Goal: Task Accomplishment & Management: Complete application form

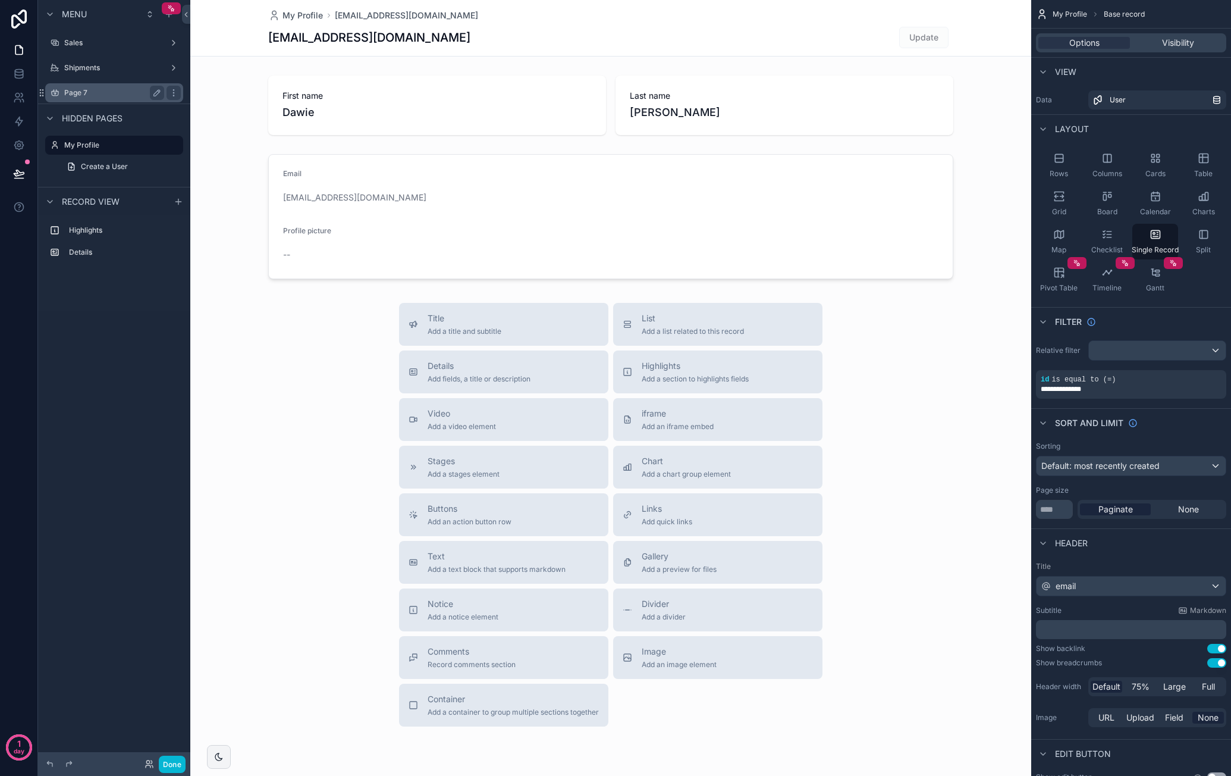
click at [110, 86] on div "Page 7" at bounding box center [114, 93] width 100 height 14
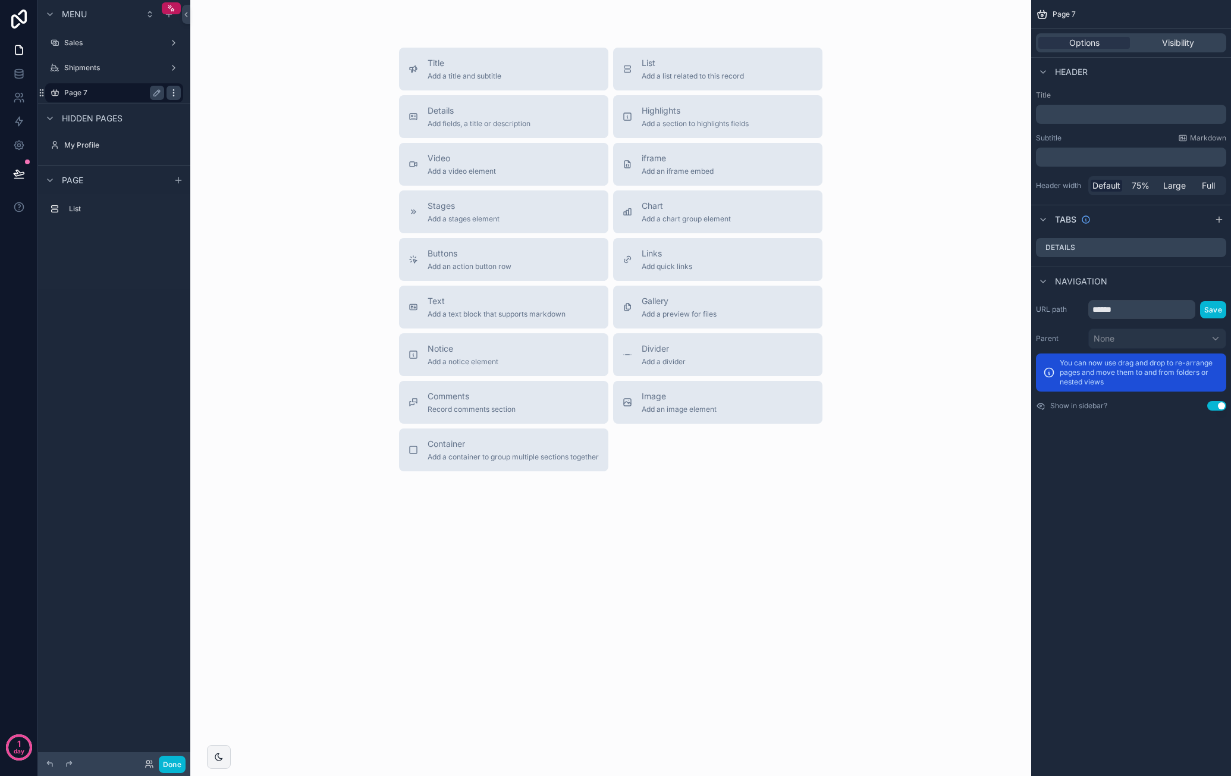
click at [174, 95] on icon "scrollable content" at bounding box center [173, 95] width 1 height 1
click at [220, 101] on span "Remove" at bounding box center [228, 101] width 32 height 12
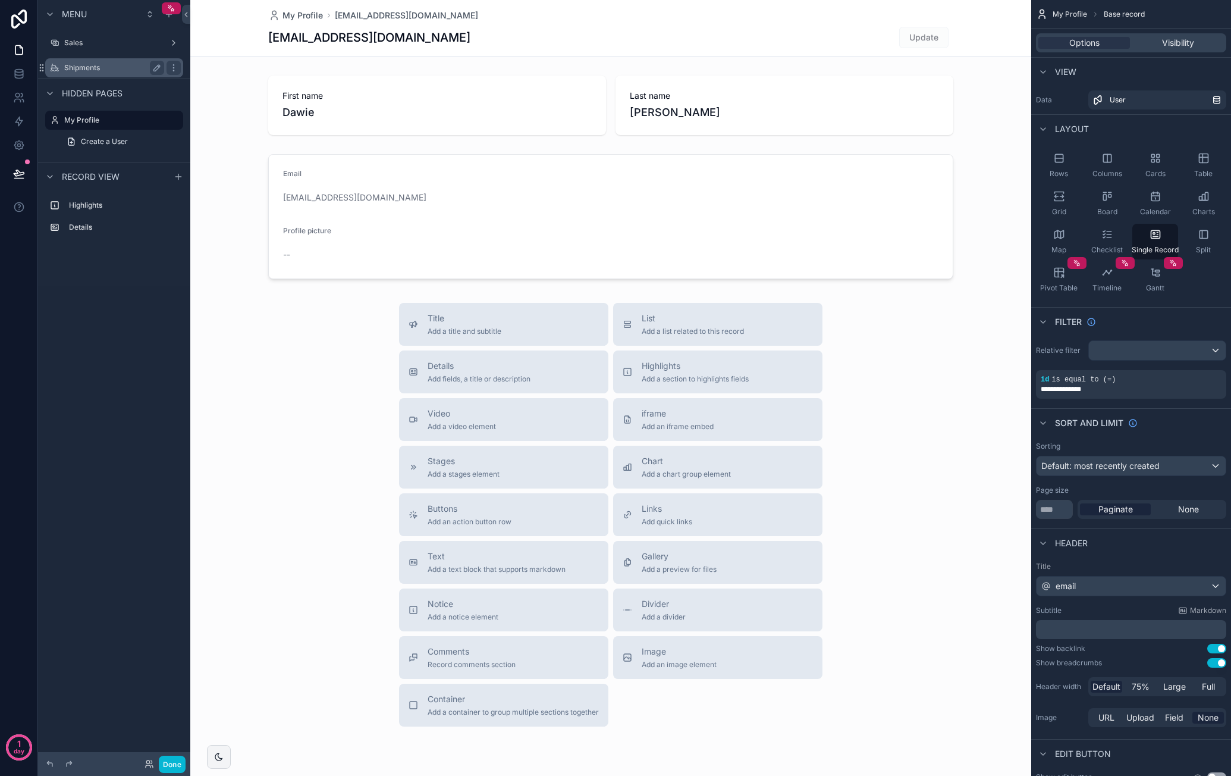
click at [109, 67] on label "Shipments" at bounding box center [111, 68] width 95 height 10
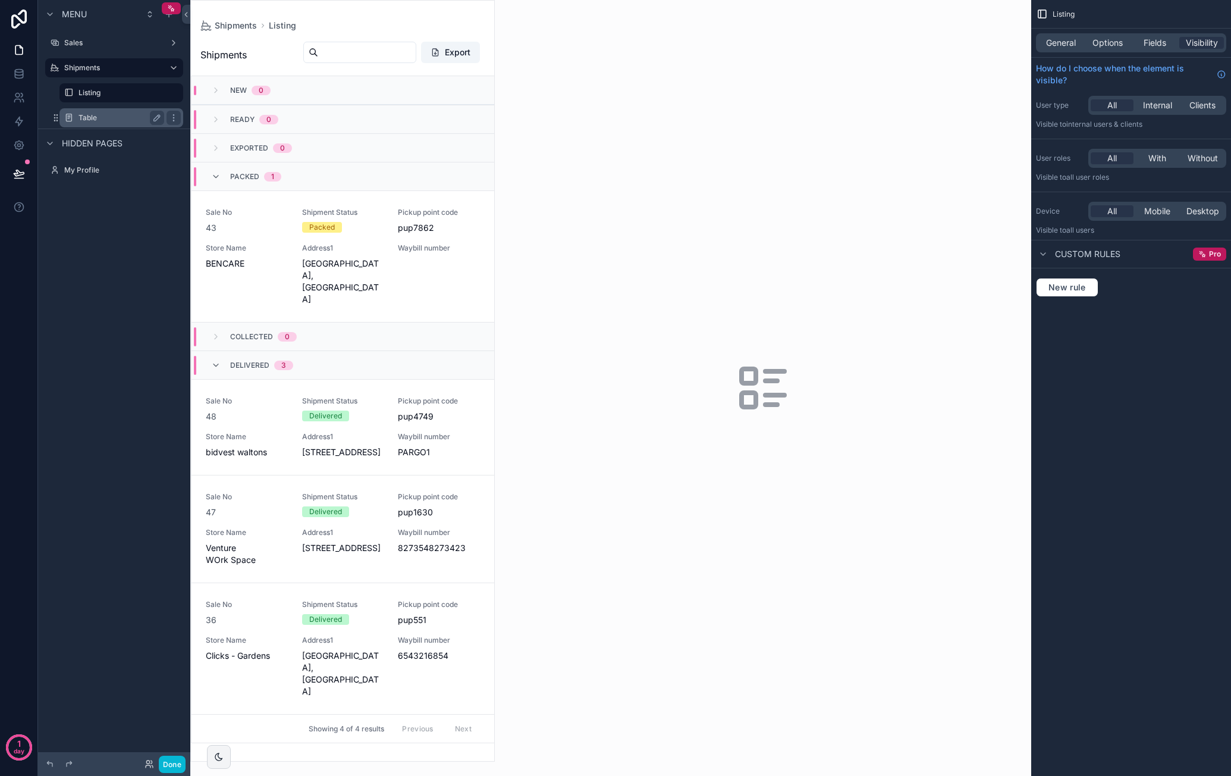
click at [112, 110] on div "Table" at bounding box center [121, 117] width 119 height 19
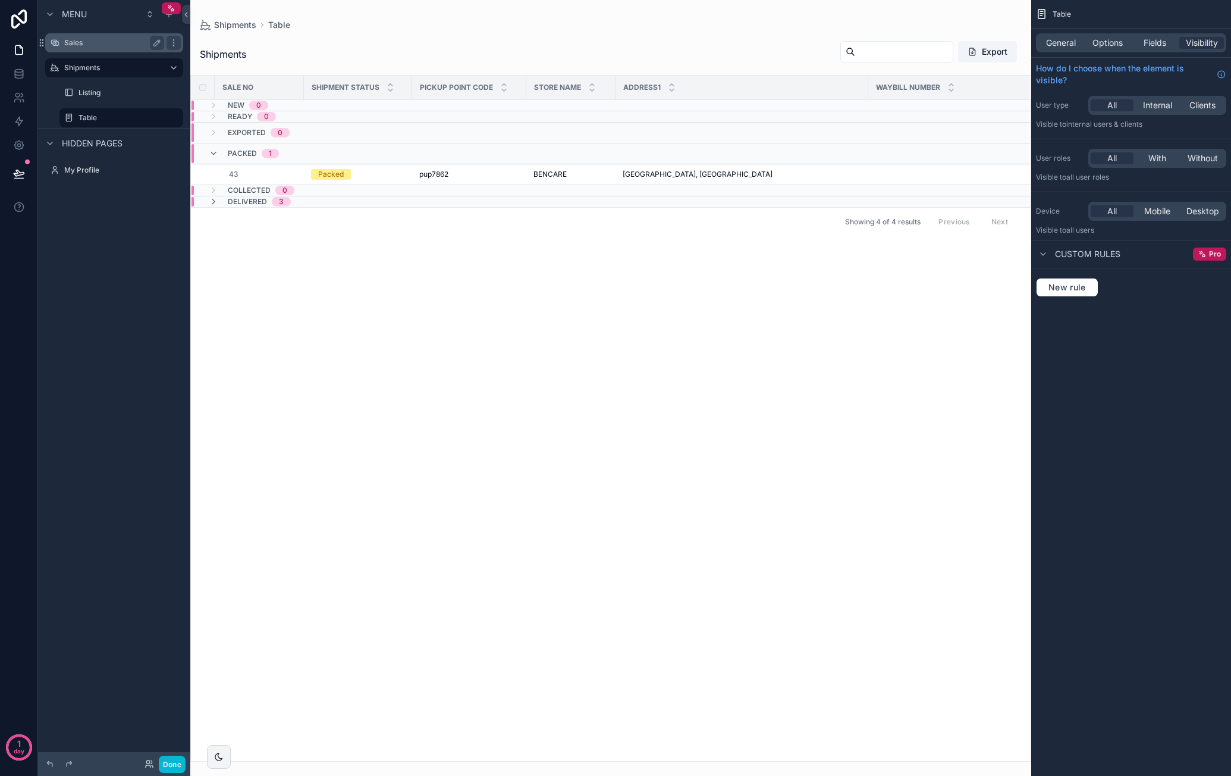
click at [108, 46] on label "Sales" at bounding box center [111, 43] width 95 height 10
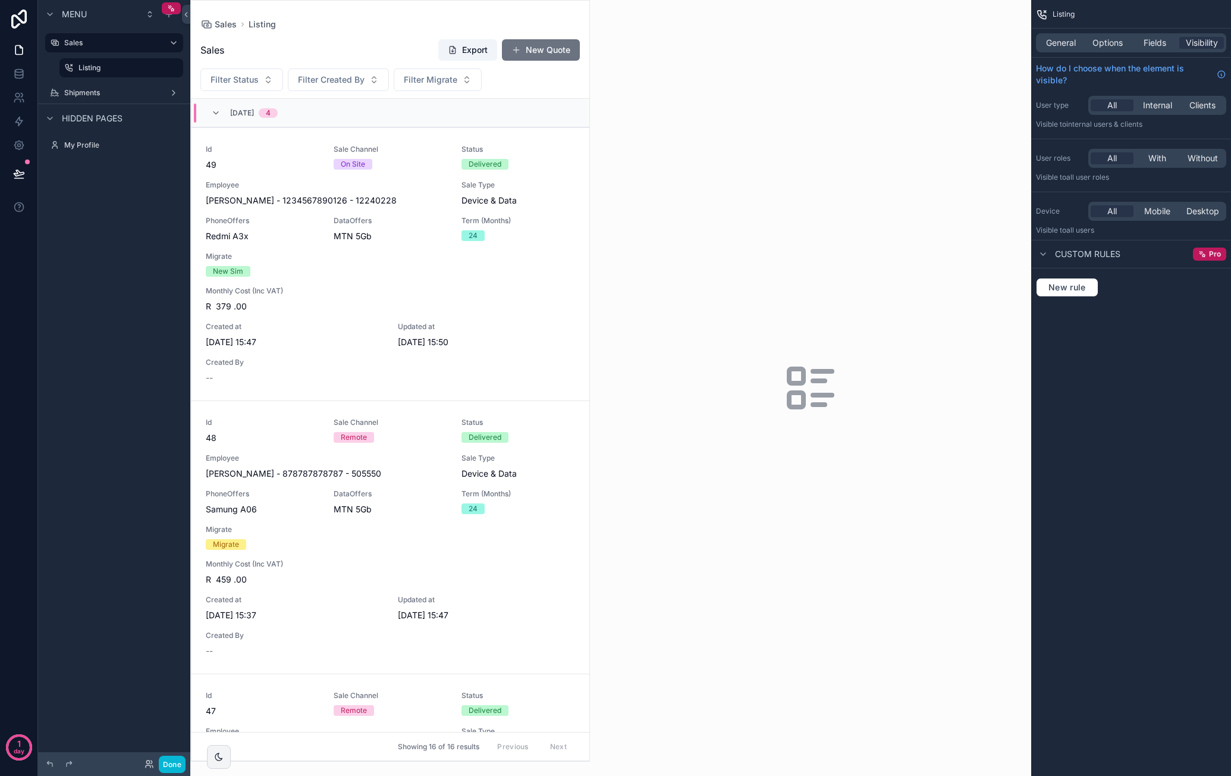
click at [444, 391] on div "scrollable content" at bounding box center [390, 381] width 398 height 760
click at [490, 322] on span "Updated at" at bounding box center [487, 327] width 178 height 10
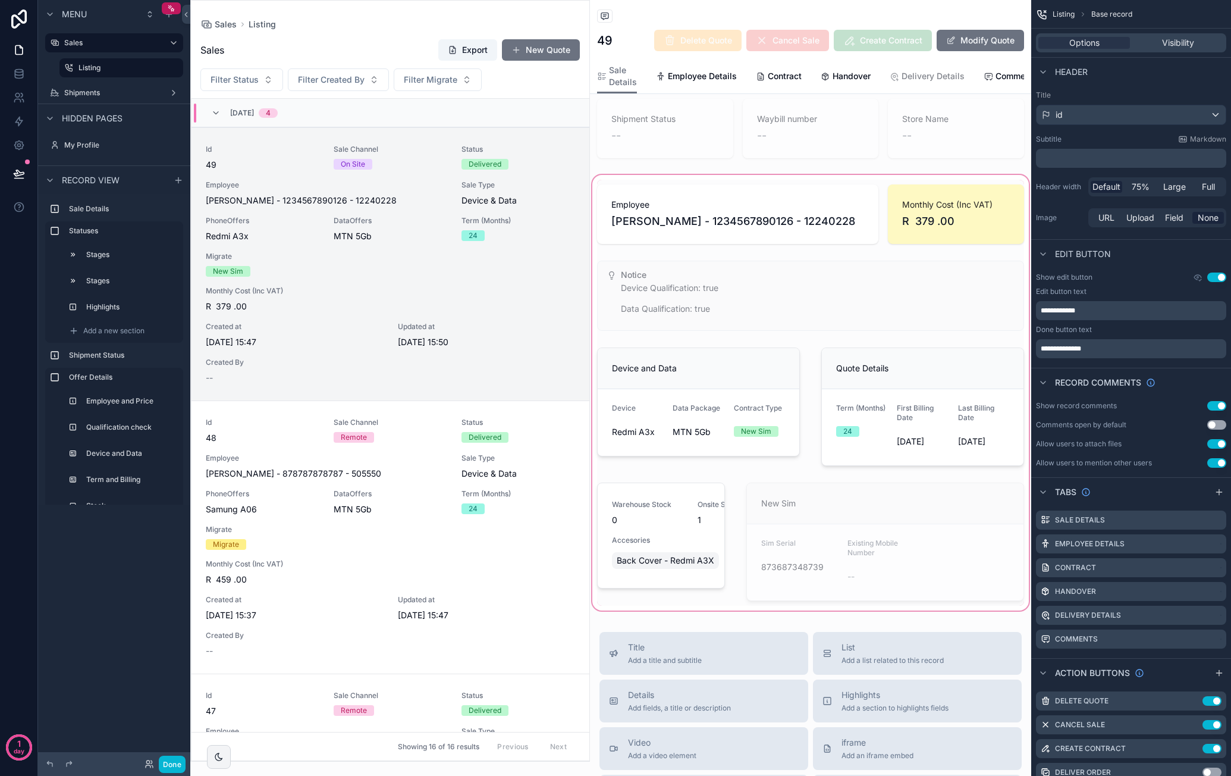
scroll to position [238, 0]
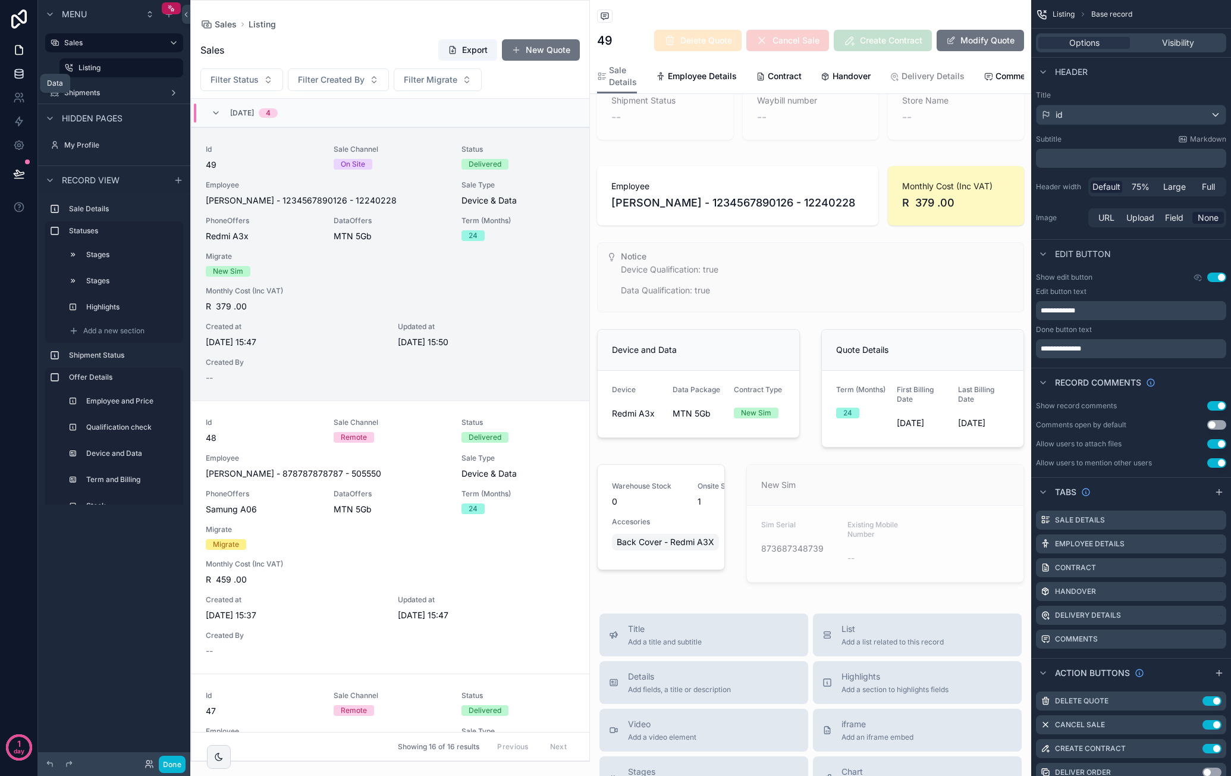
click at [23, 74] on icon at bounding box center [19, 76] width 8 height 5
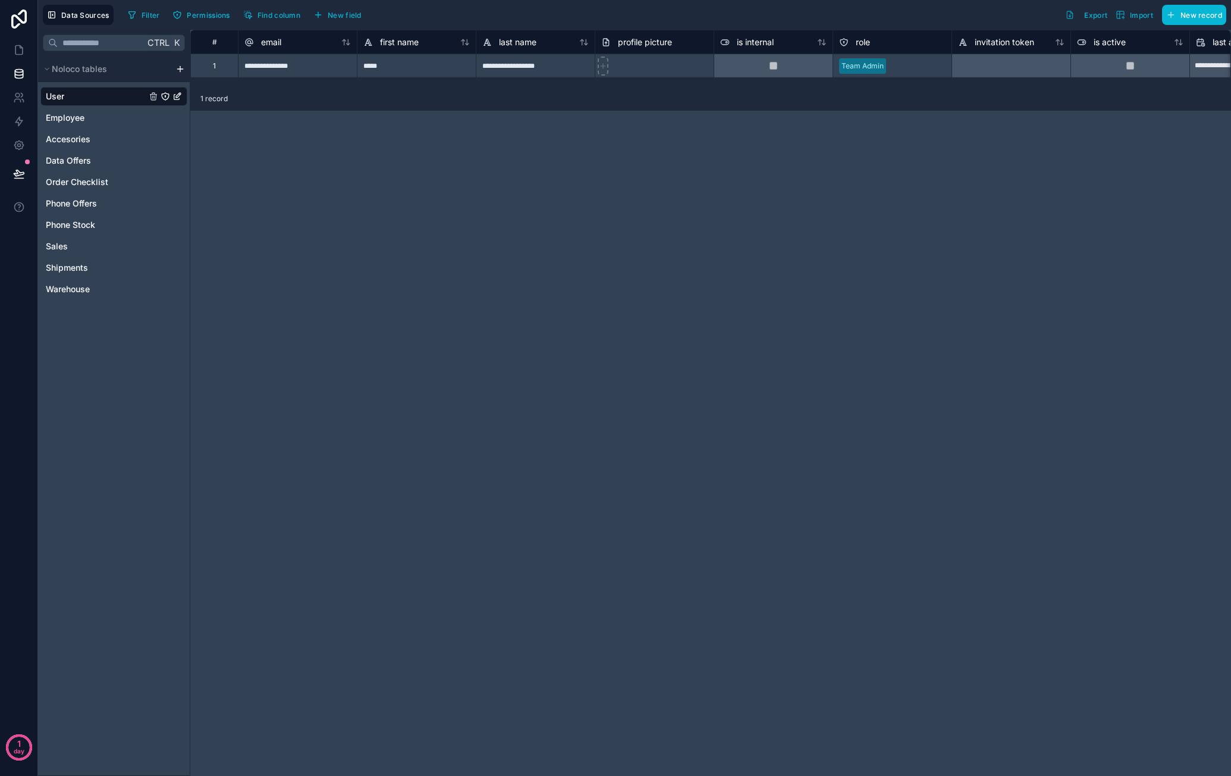
click at [92, 234] on div "User Employee Accesories Data Offers Order Checklist Phone Offers Phone Stock S…" at bounding box center [113, 190] width 147 height 216
click at [92, 240] on link "Sales" at bounding box center [96, 246] width 101 height 12
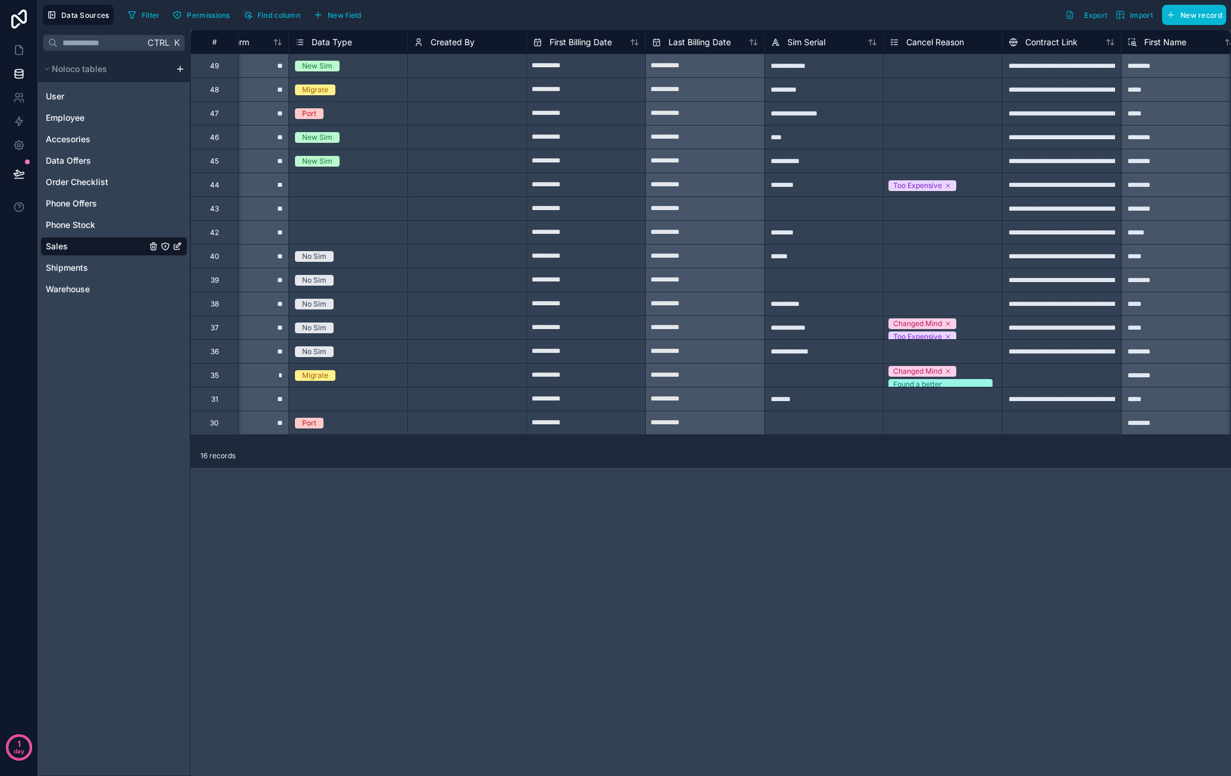
scroll to position [0, 1155]
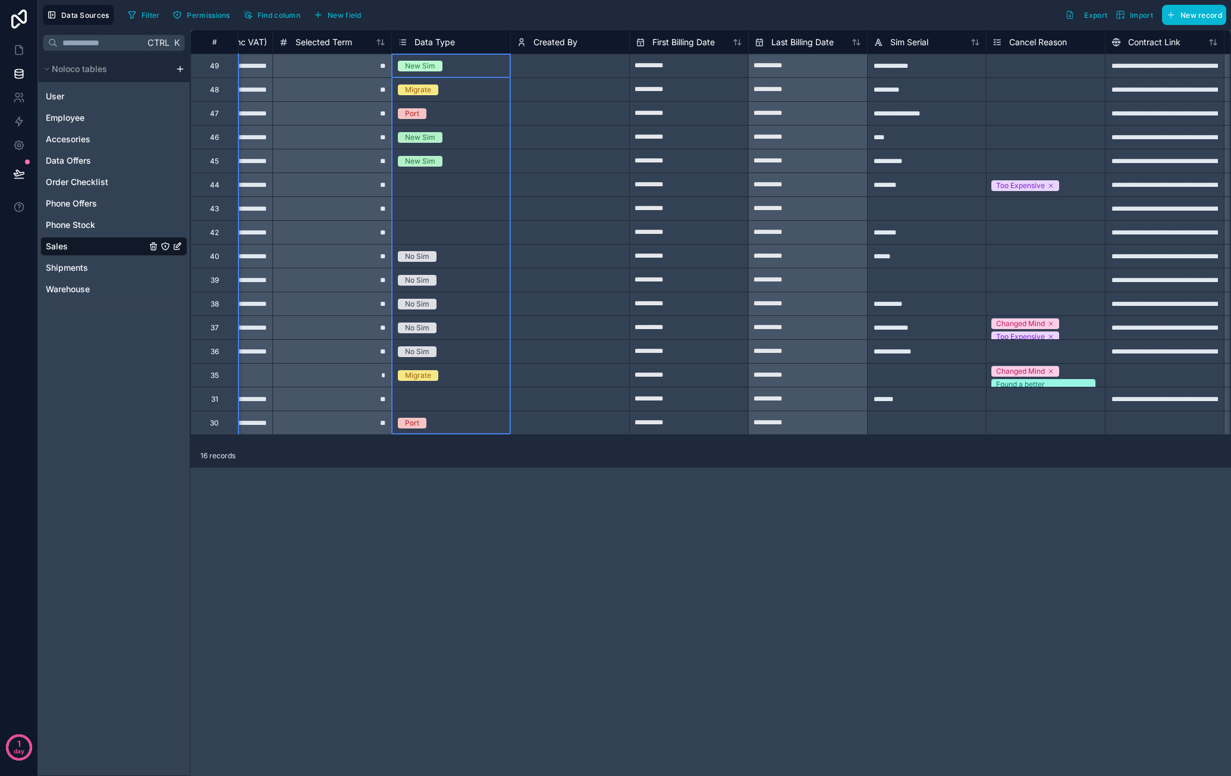
click at [447, 42] on span "Data Type" at bounding box center [435, 42] width 40 height 12
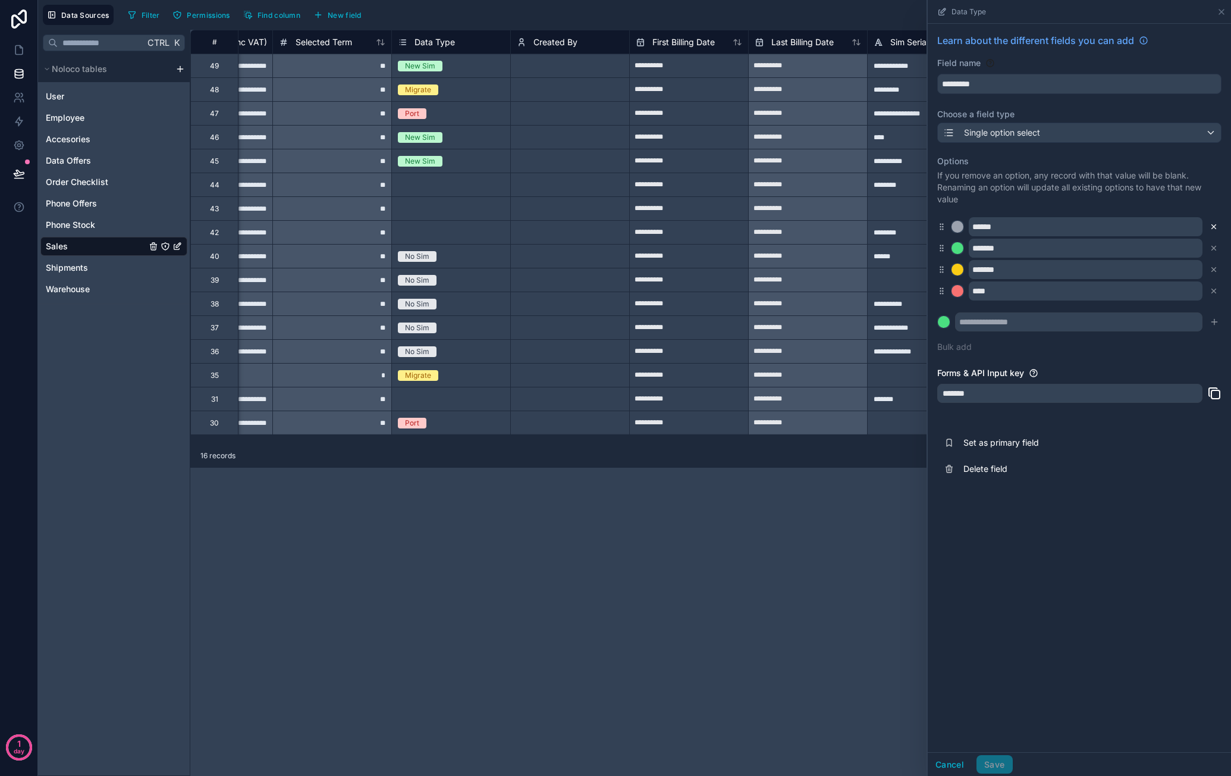
click at [1216, 228] on icon at bounding box center [1214, 227] width 4 height 4
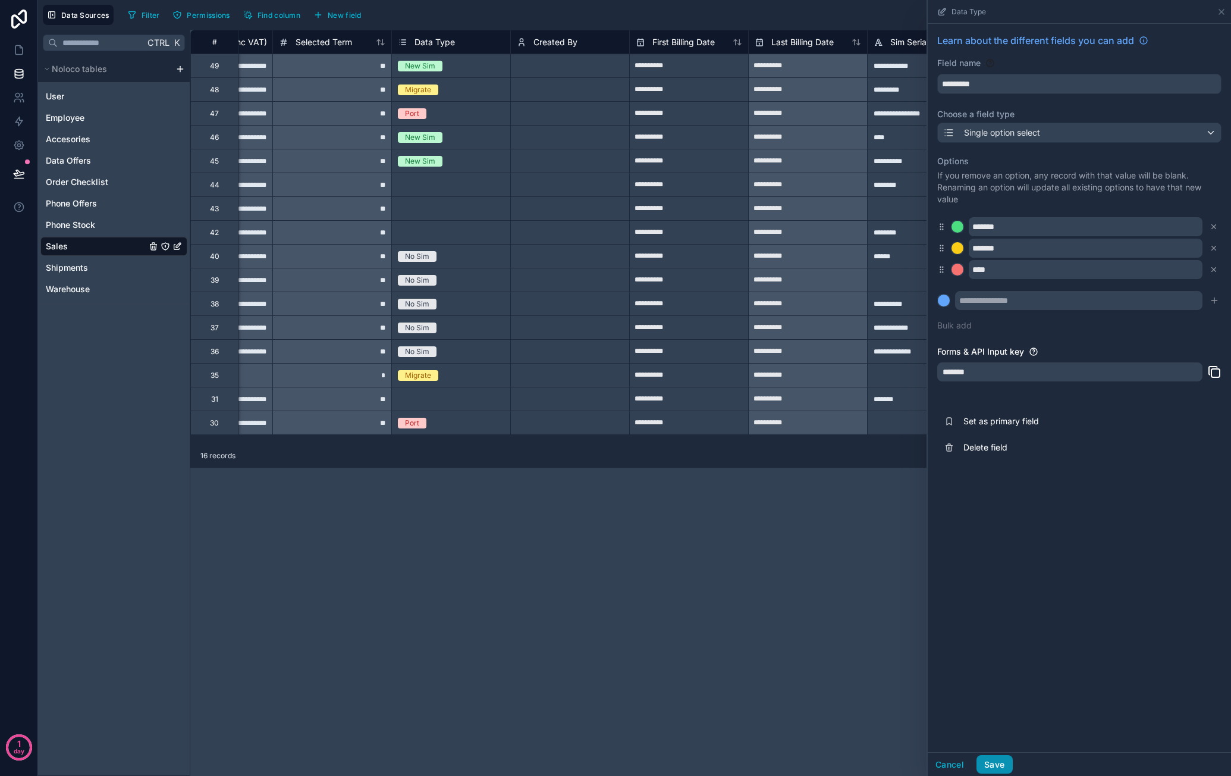
click at [1002, 757] on button "Save" at bounding box center [995, 764] width 36 height 19
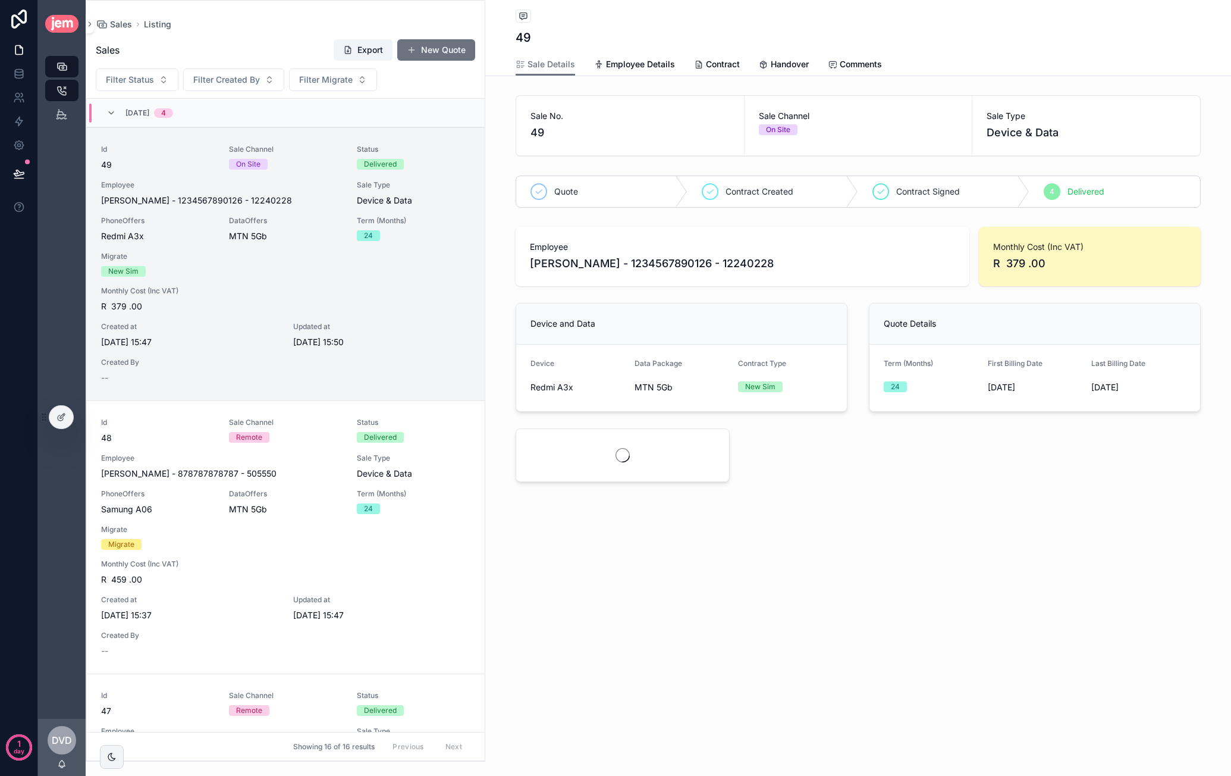
scroll to position [29, 0]
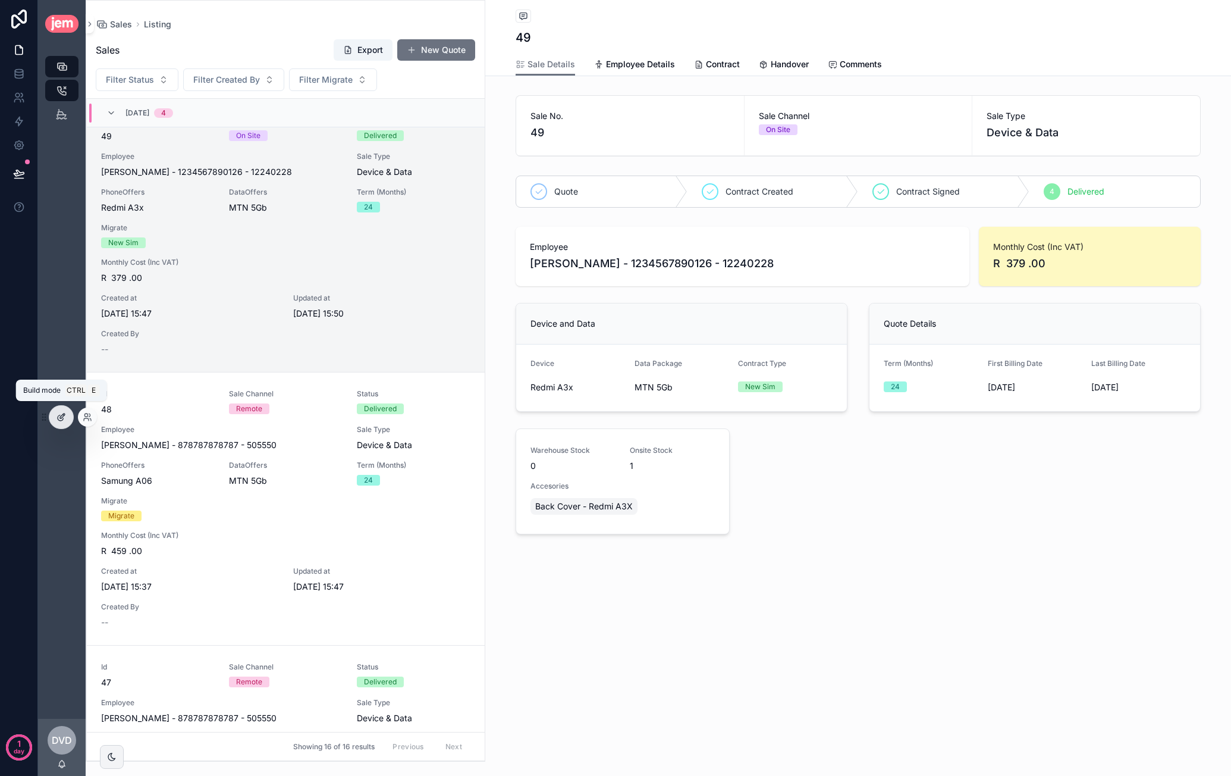
click at [64, 417] on icon at bounding box center [62, 417] width 10 height 10
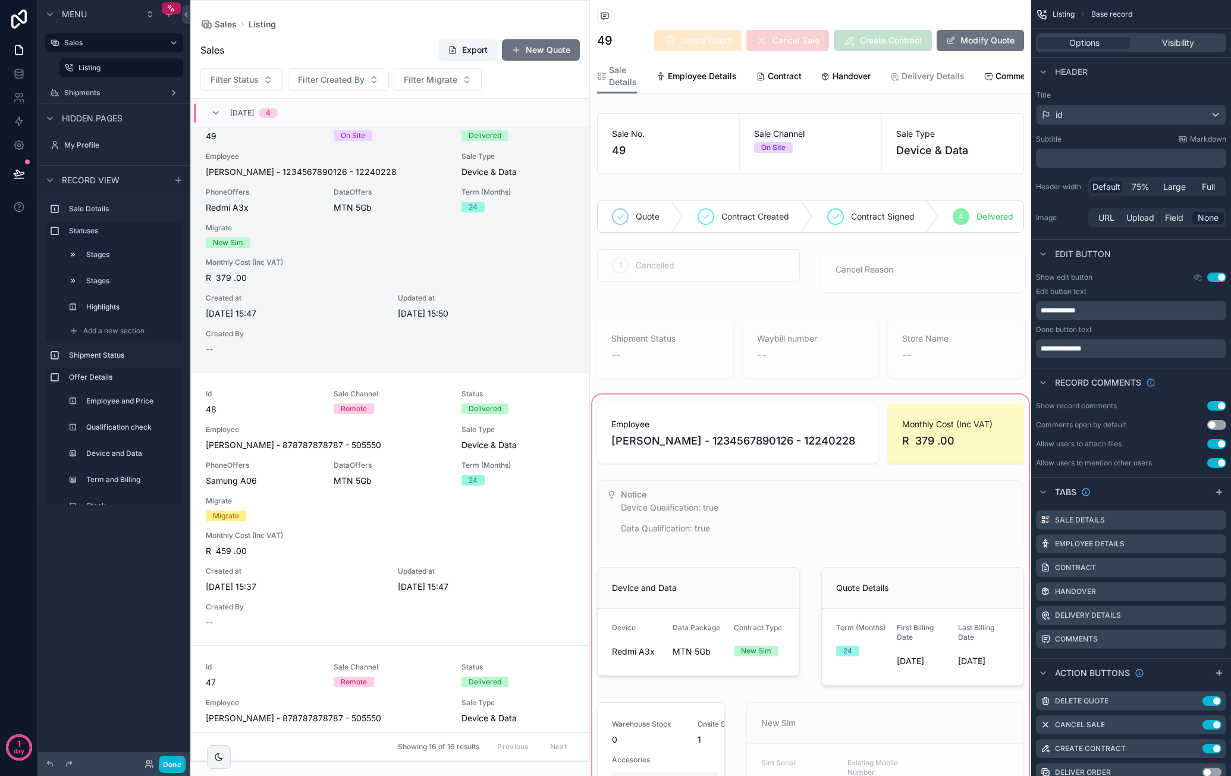
scroll to position [119, 0]
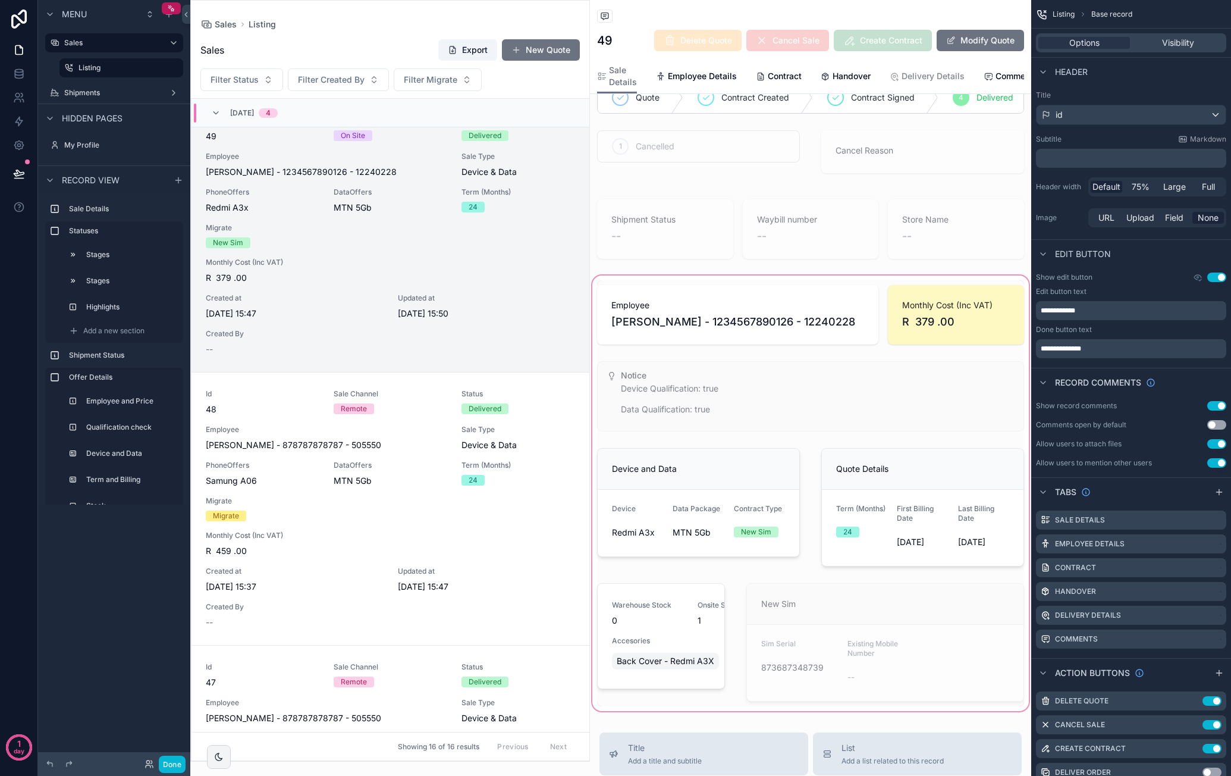
click at [749, 520] on div "scrollable content" at bounding box center [810, 493] width 441 height 440
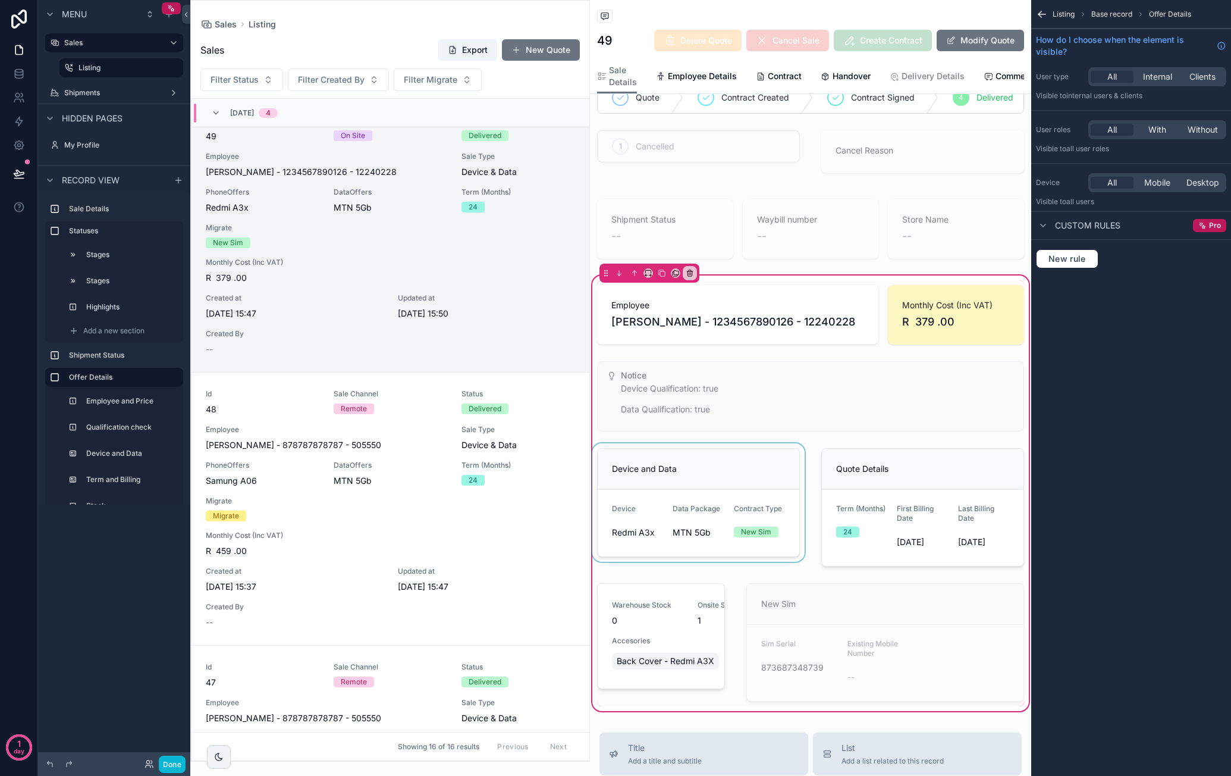
click at [746, 527] on div "scrollable content" at bounding box center [698, 507] width 217 height 128
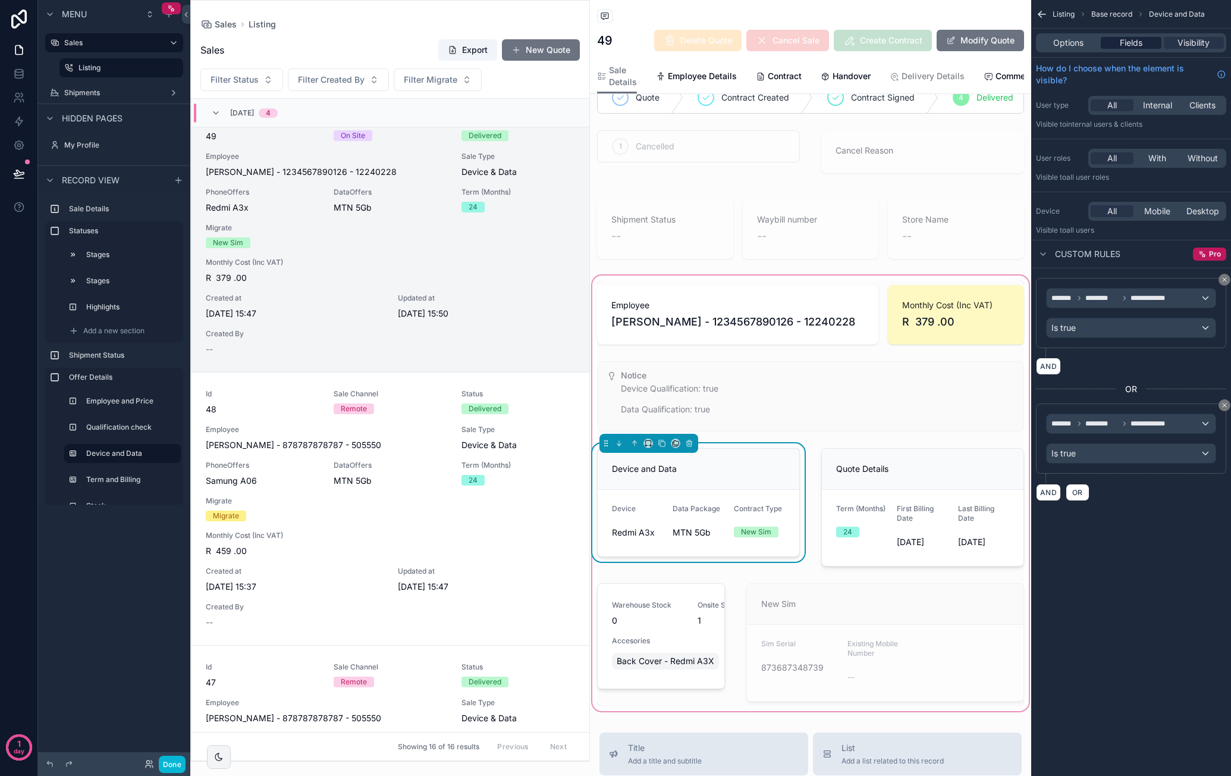
click at [1147, 45] on div "Fields" at bounding box center [1131, 43] width 60 height 12
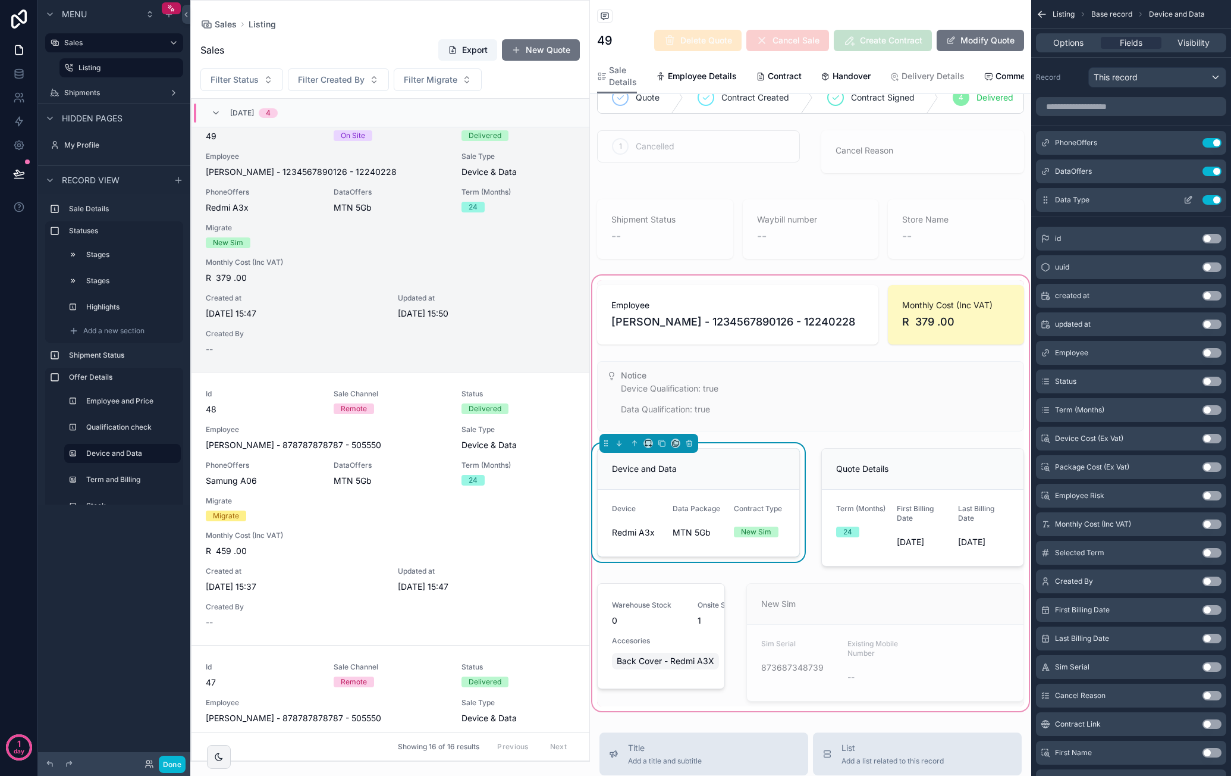
click at [1187, 199] on icon "scrollable content" at bounding box center [1189, 198] width 5 height 5
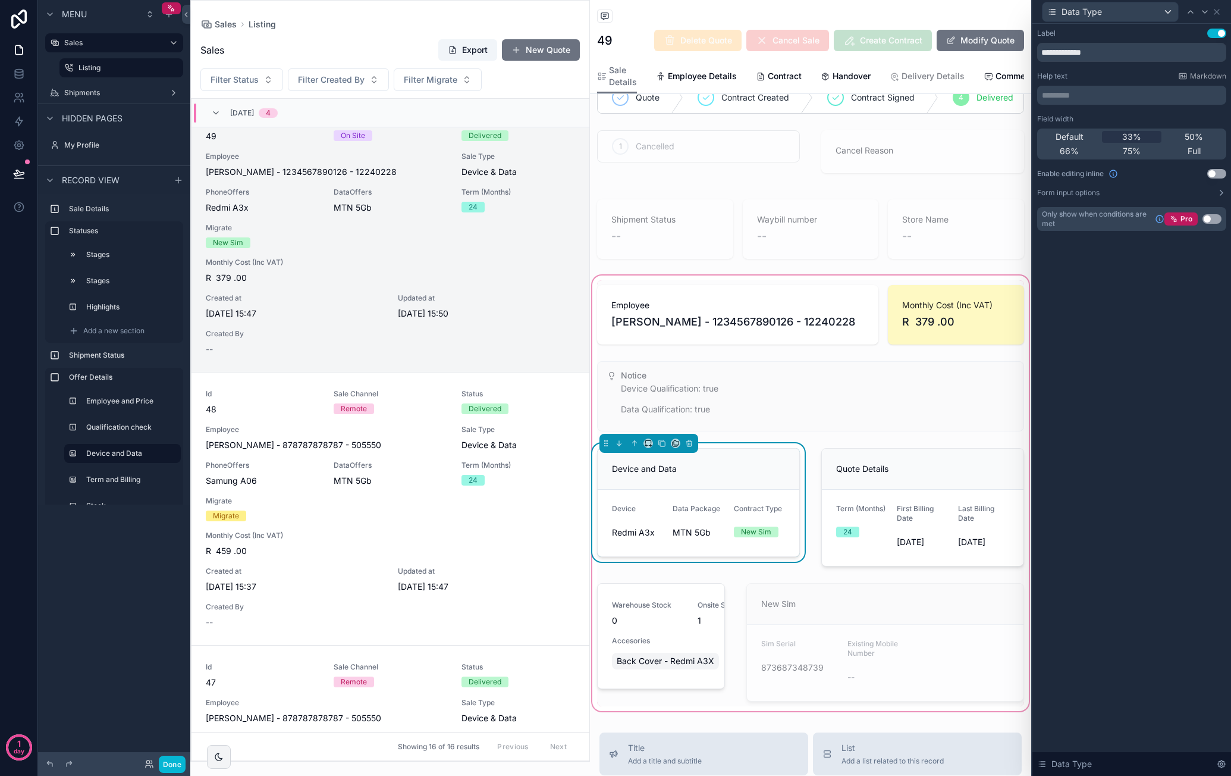
click at [1213, 214] on button "Use setting" at bounding box center [1212, 219] width 19 height 10
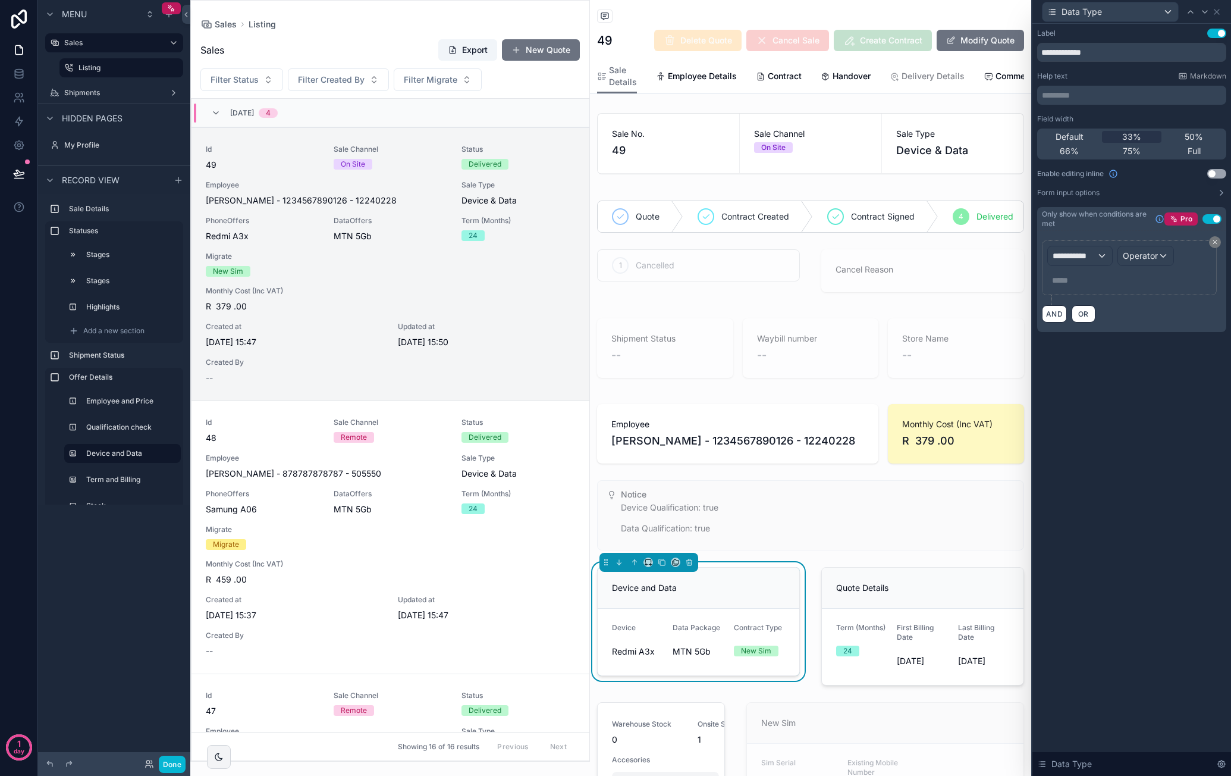
scroll to position [29, 0]
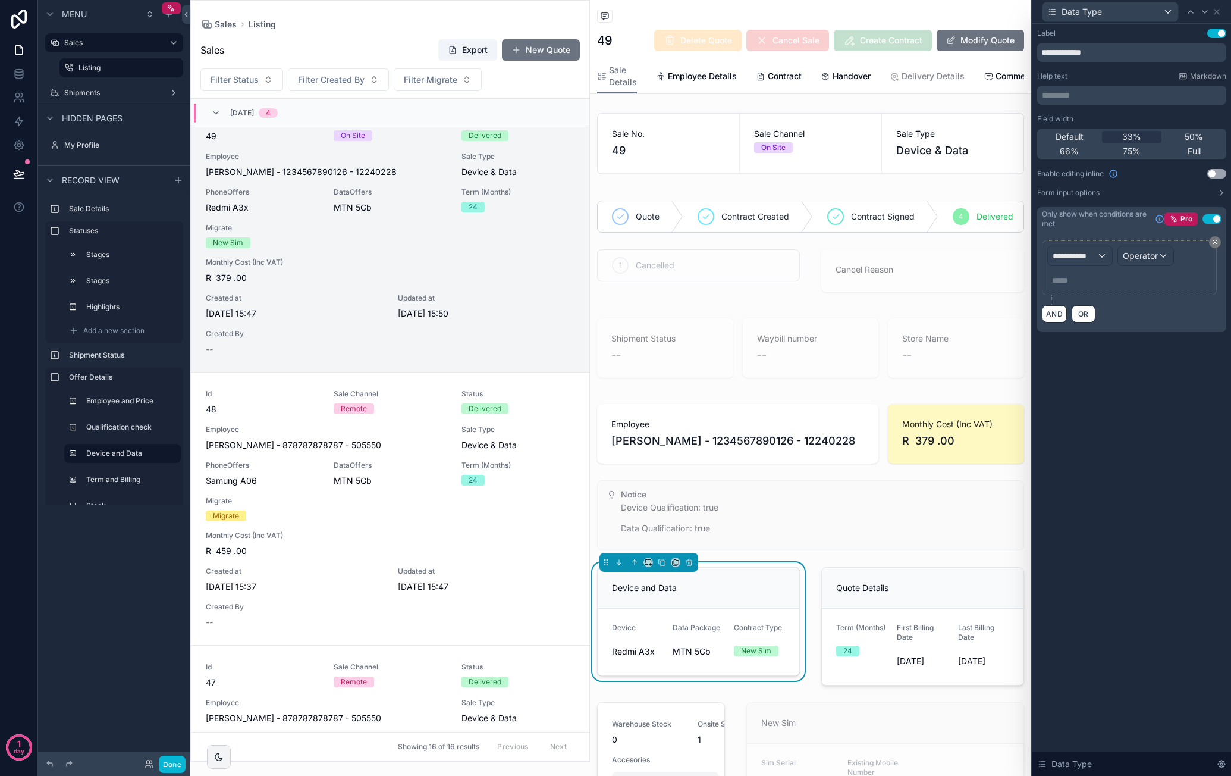
click at [1082, 241] on div "**********" at bounding box center [1129, 267] width 175 height 55
click at [1082, 250] on span "**********" at bounding box center [1075, 256] width 44 height 12
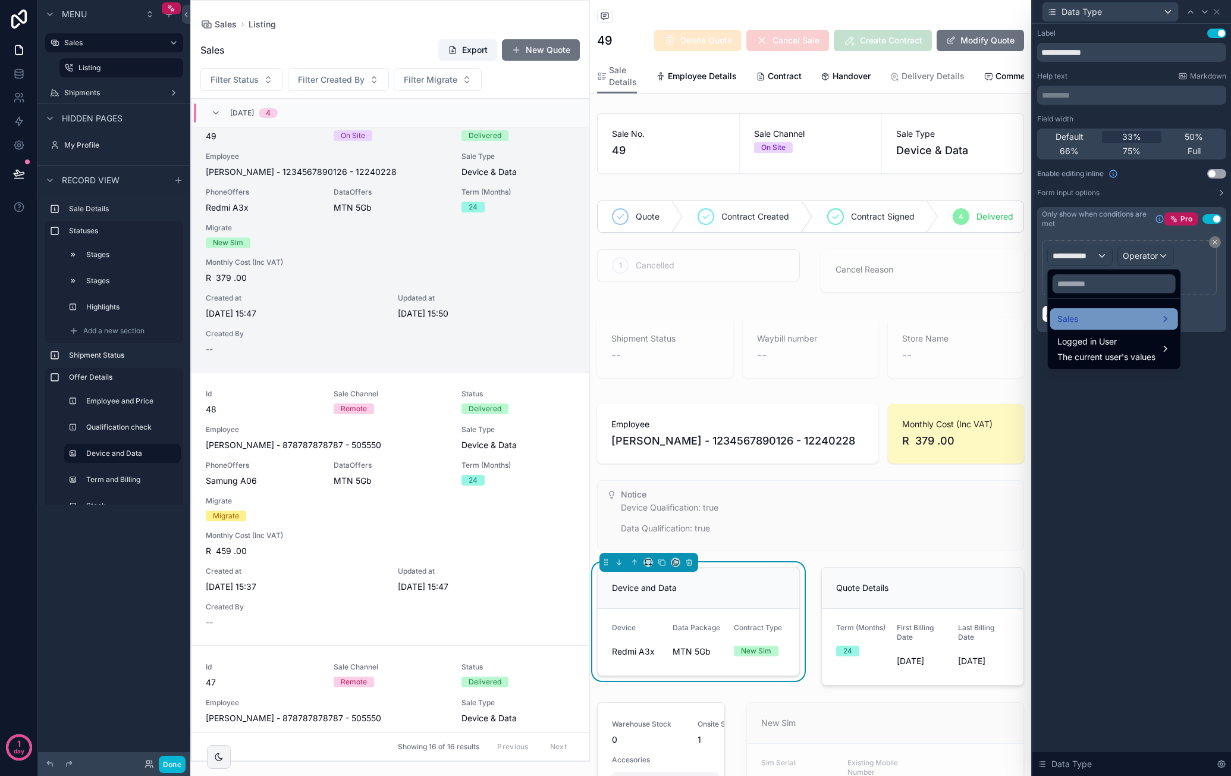
click at [1088, 312] on div "Sales" at bounding box center [1114, 319] width 114 height 14
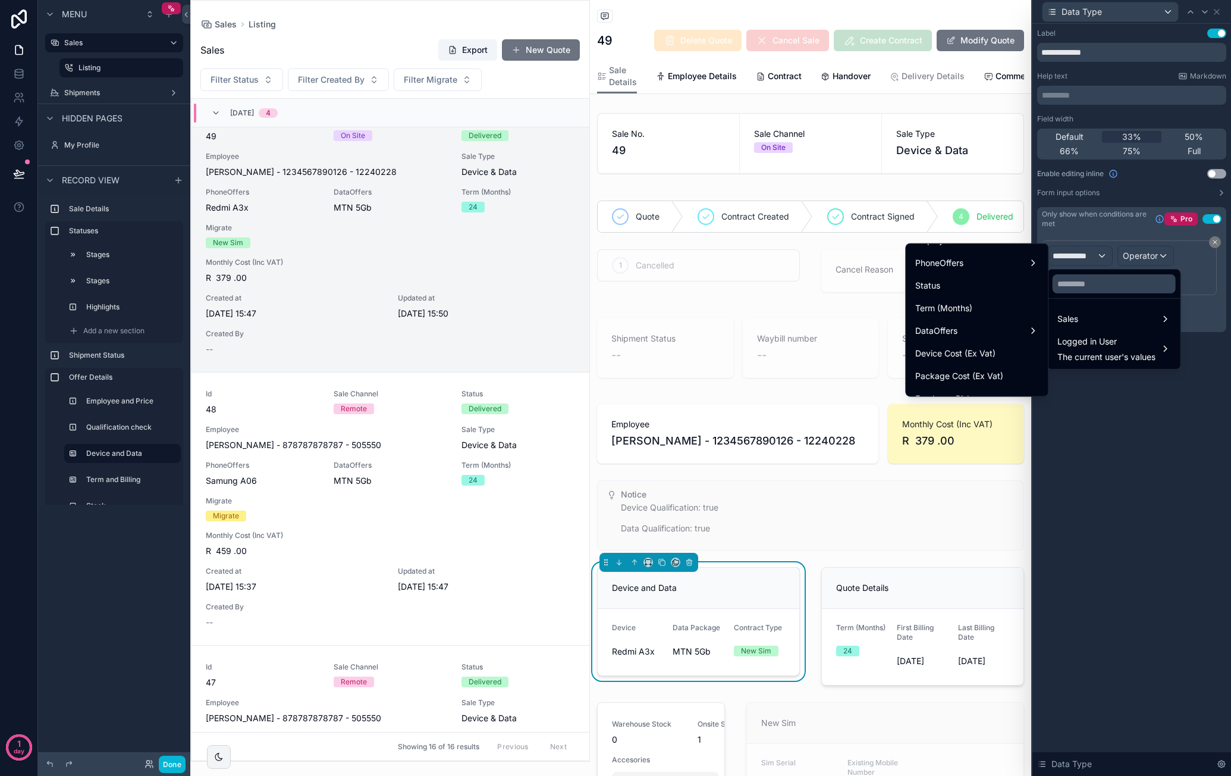
scroll to position [119, 0]
click at [979, 312] on div "DataOffers" at bounding box center [976, 319] width 123 height 14
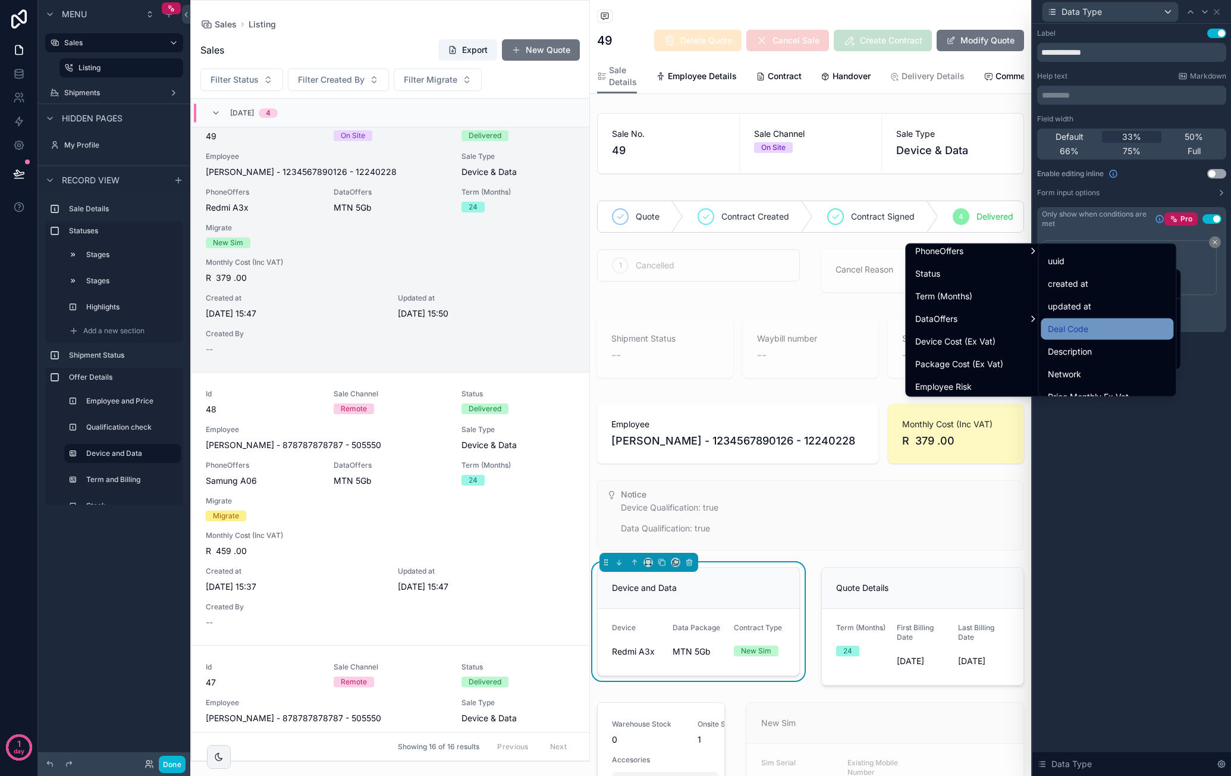
scroll to position [0, 0]
click at [1120, 262] on div "id" at bounding box center [1107, 257] width 118 height 14
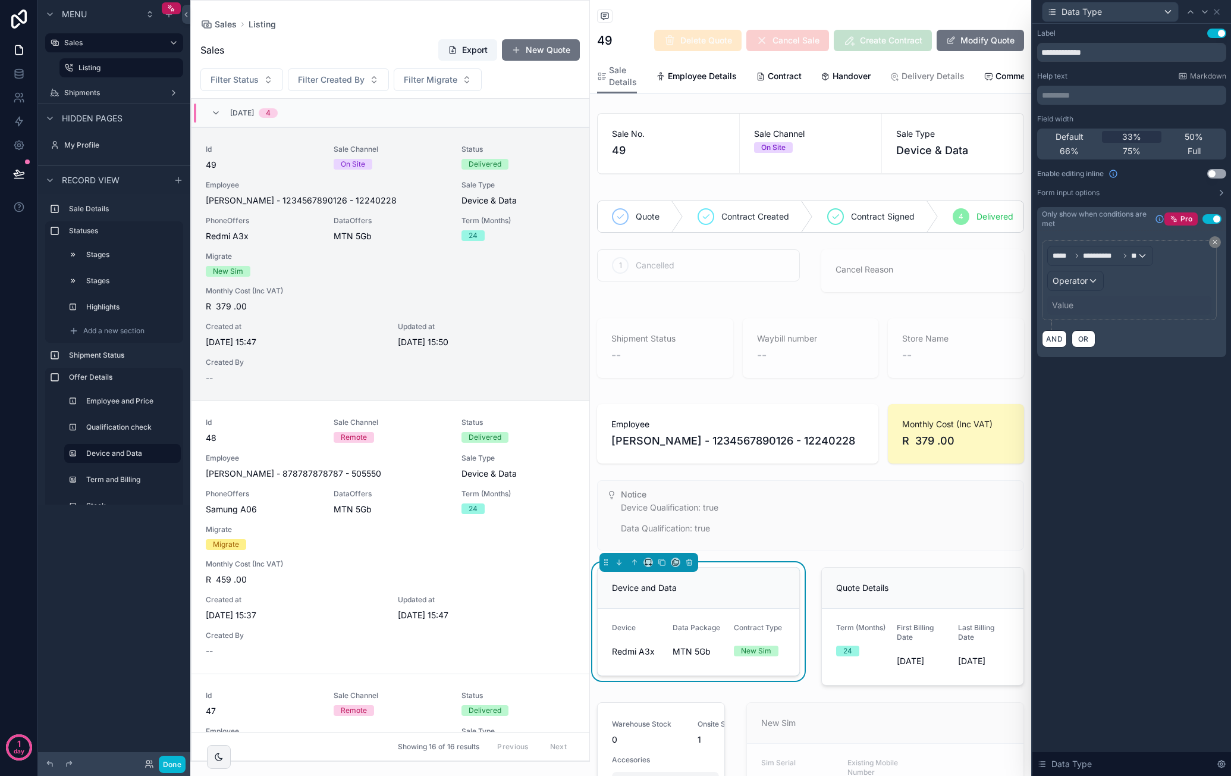
scroll to position [29, 0]
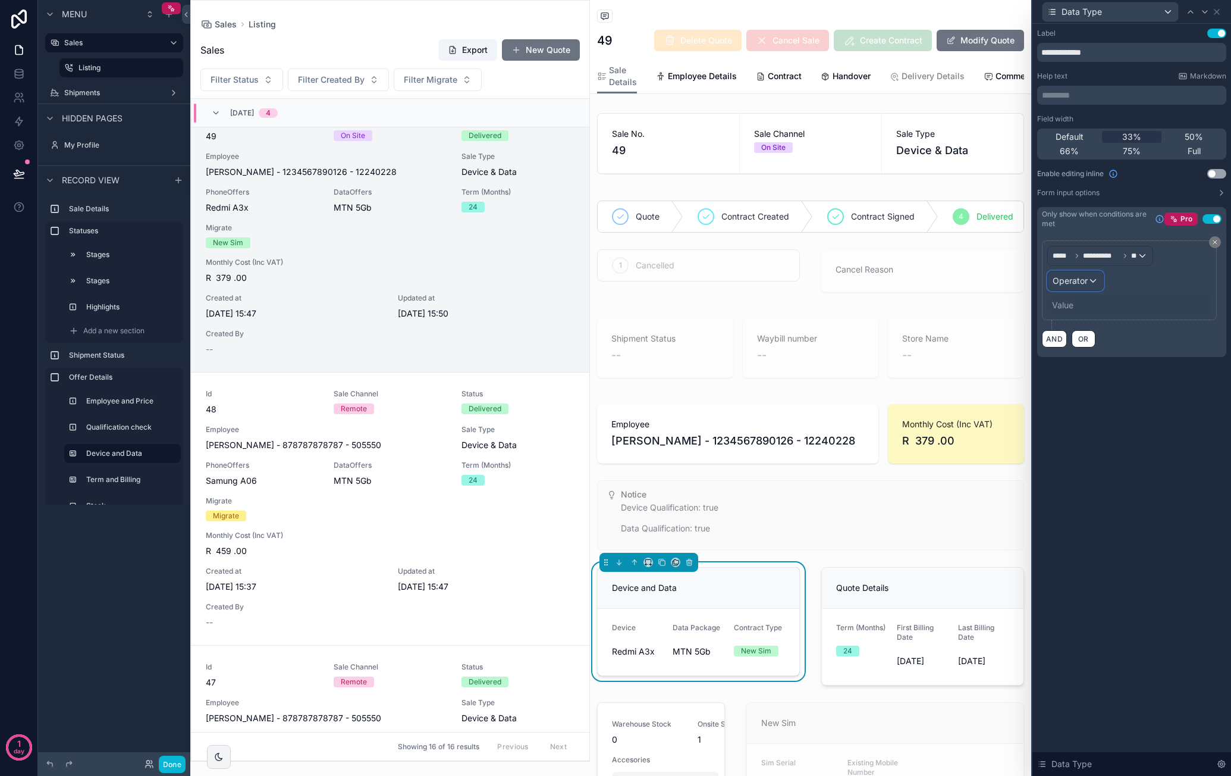
click at [1091, 280] on div "Operator" at bounding box center [1075, 280] width 55 height 19
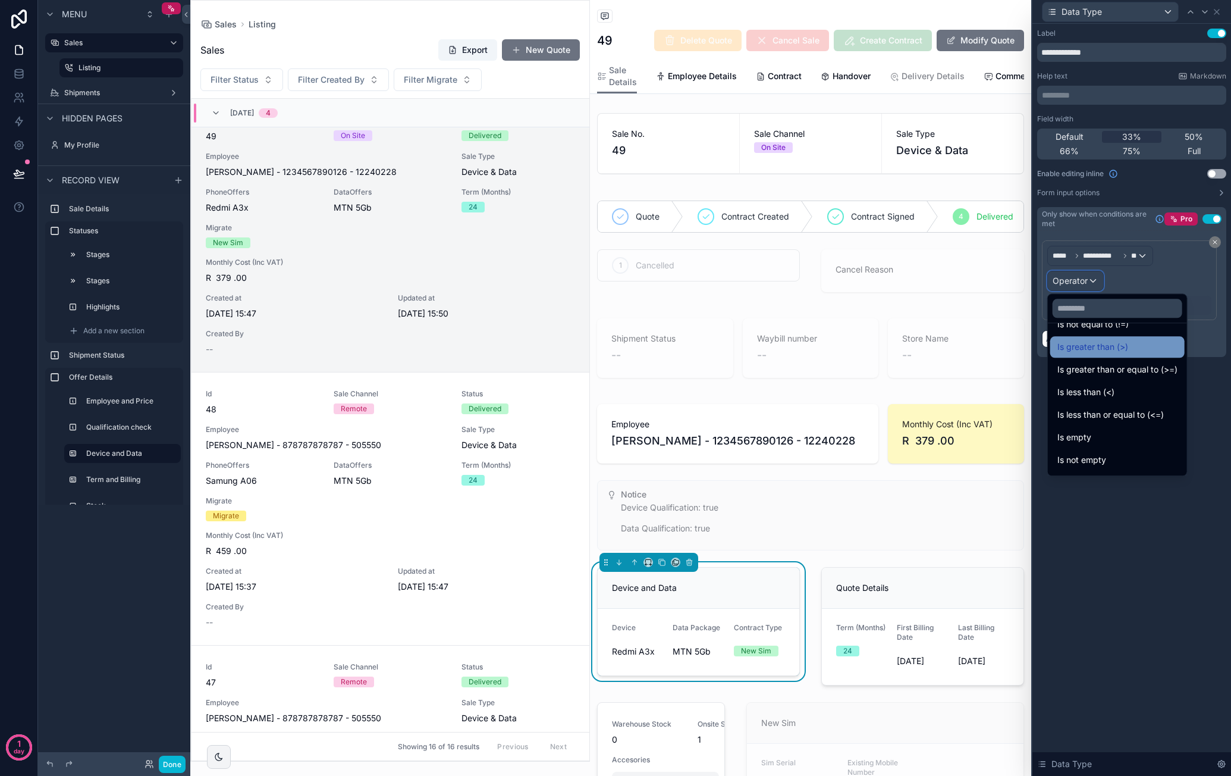
scroll to position [84, 0]
click at [1106, 415] on div "Is not empty" at bounding box center [1117, 417] width 120 height 14
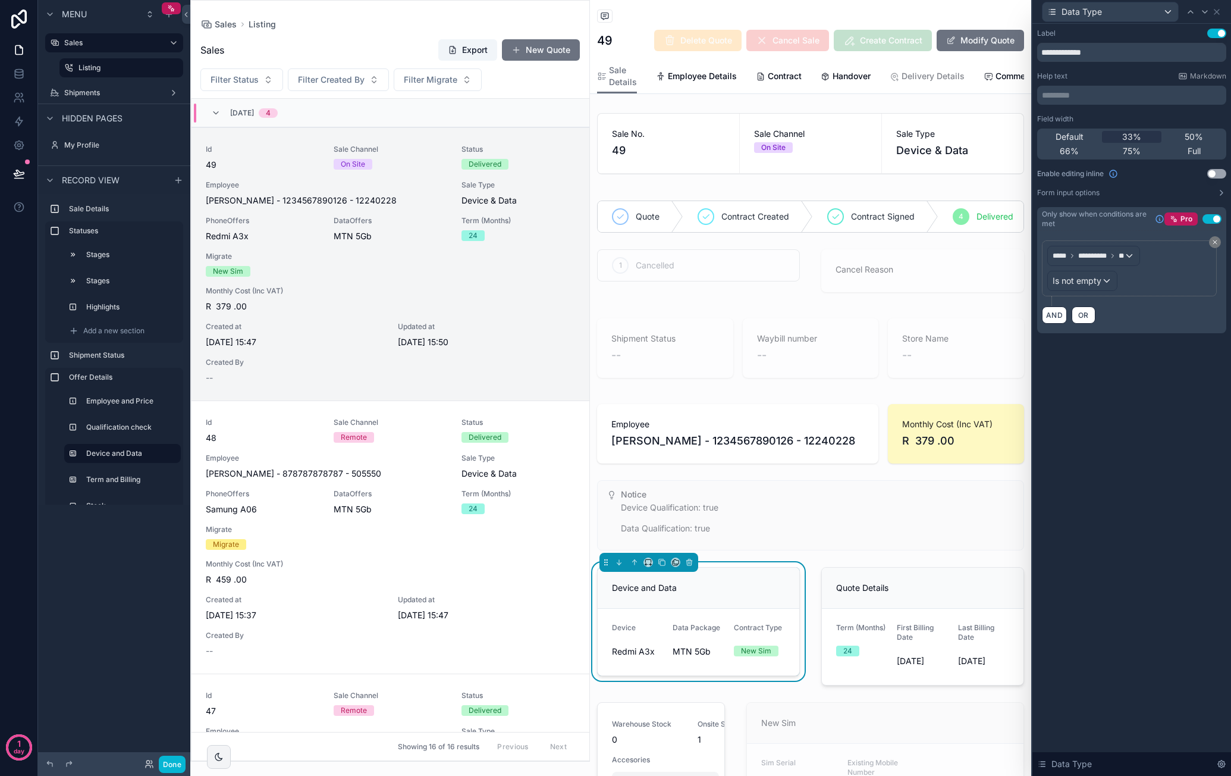
scroll to position [29, 0]
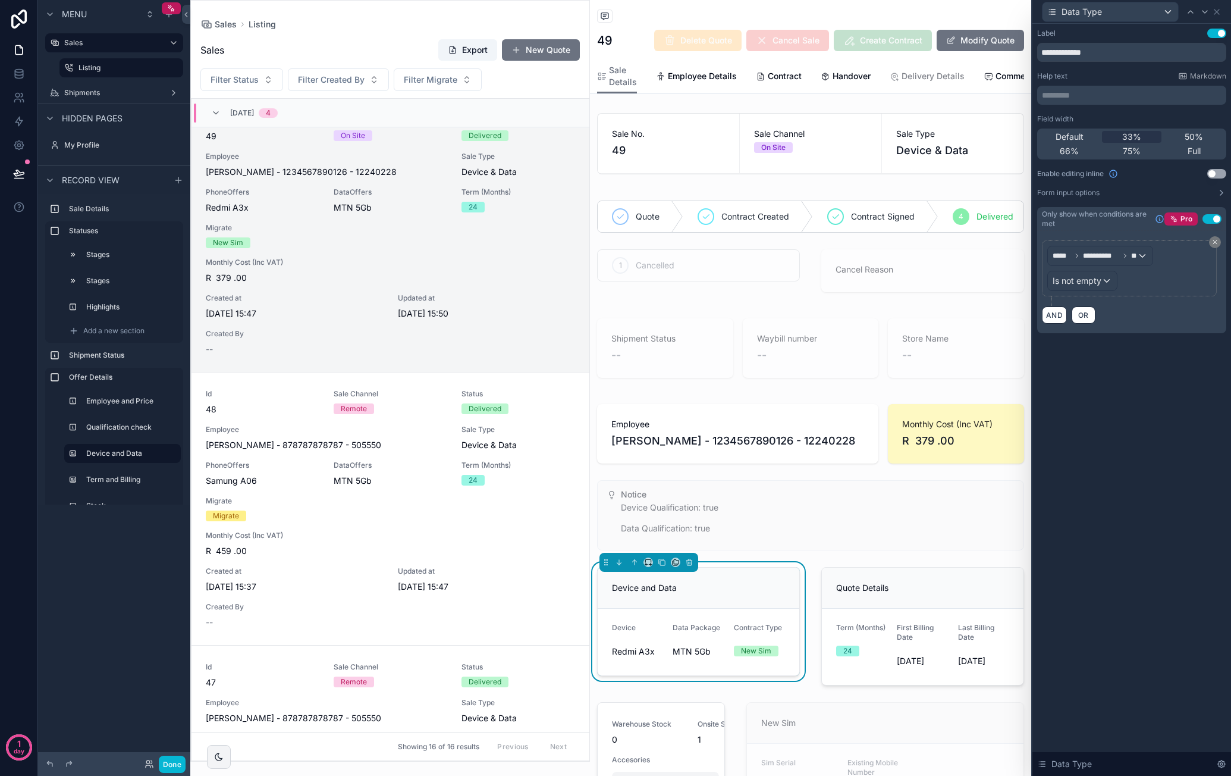
click at [1132, 401] on div "**********" at bounding box center [1131, 400] width 199 height 752
click at [1220, 12] on icon at bounding box center [1217, 12] width 10 height 10
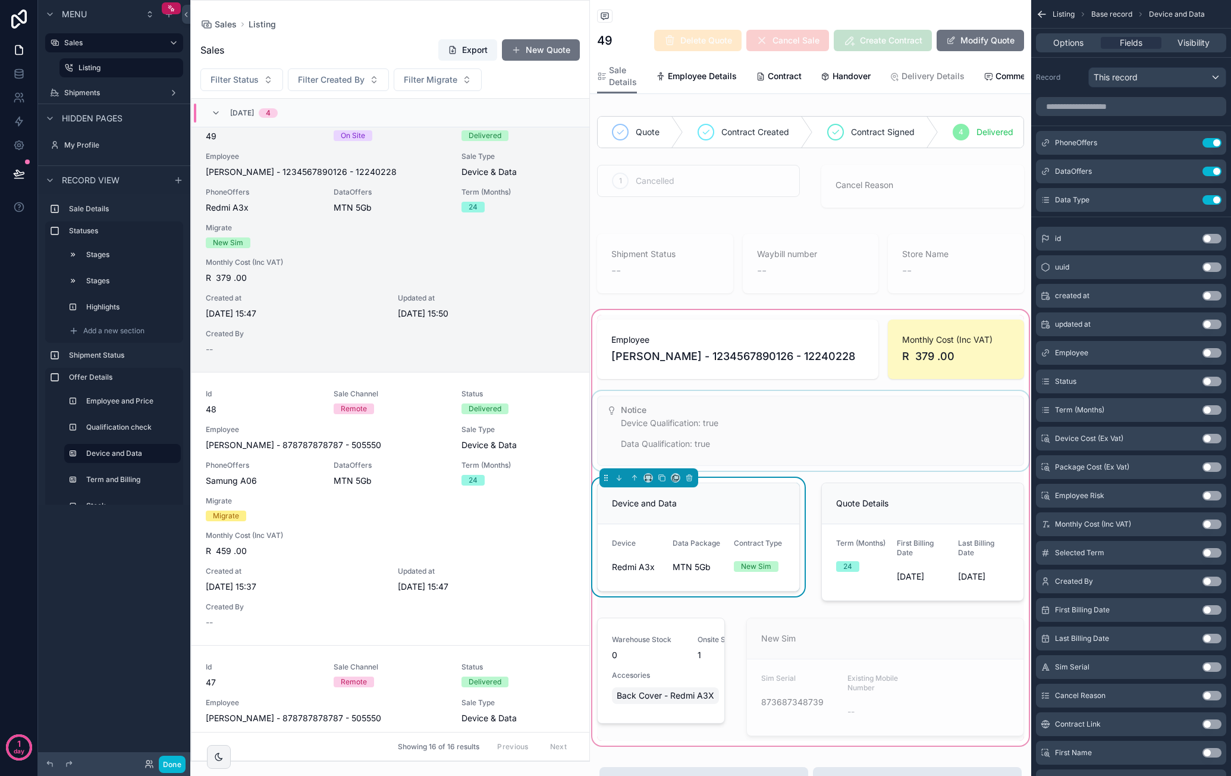
scroll to position [119, 0]
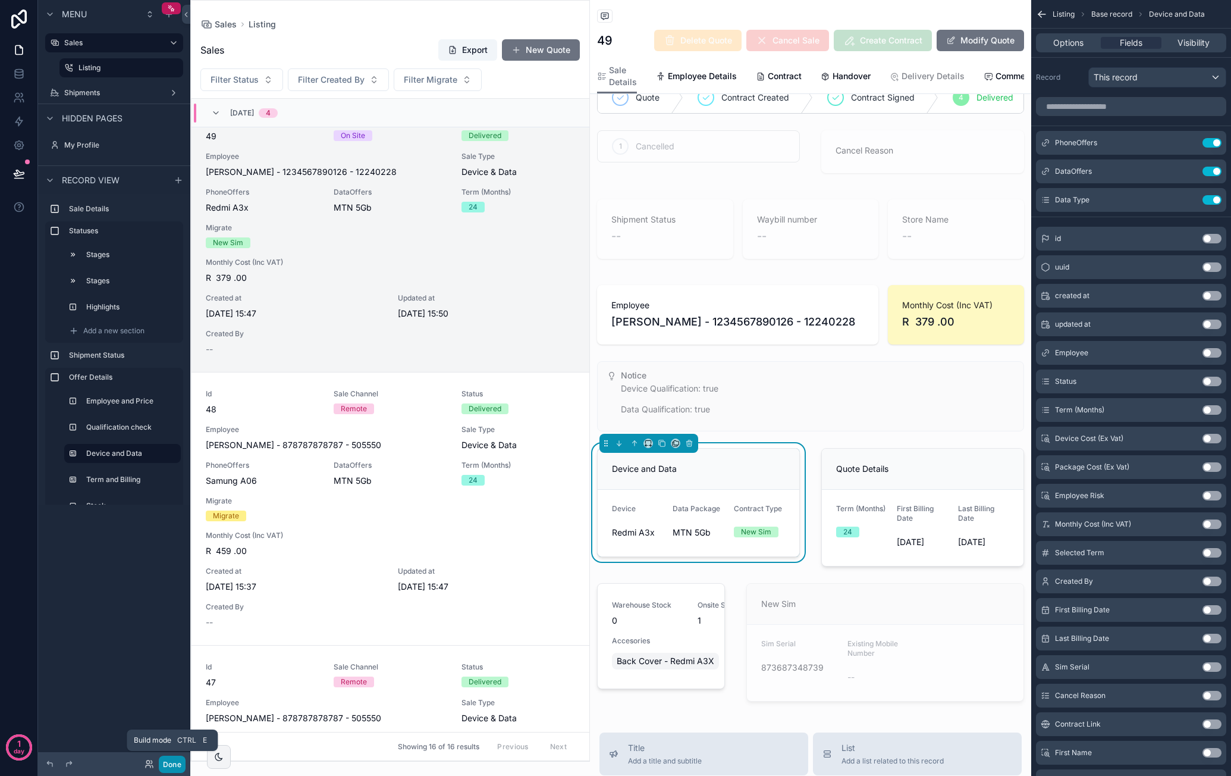
click at [177, 759] on button "Done" at bounding box center [172, 763] width 27 height 17
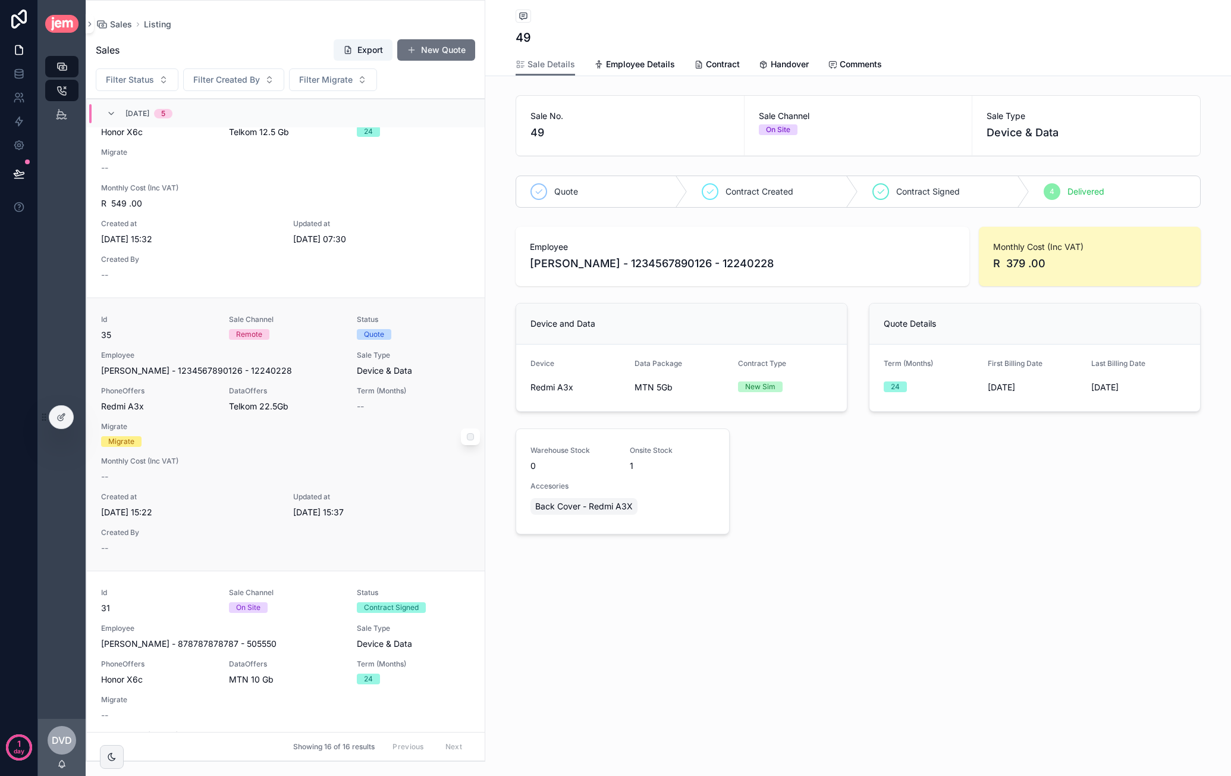
scroll to position [3507, 0]
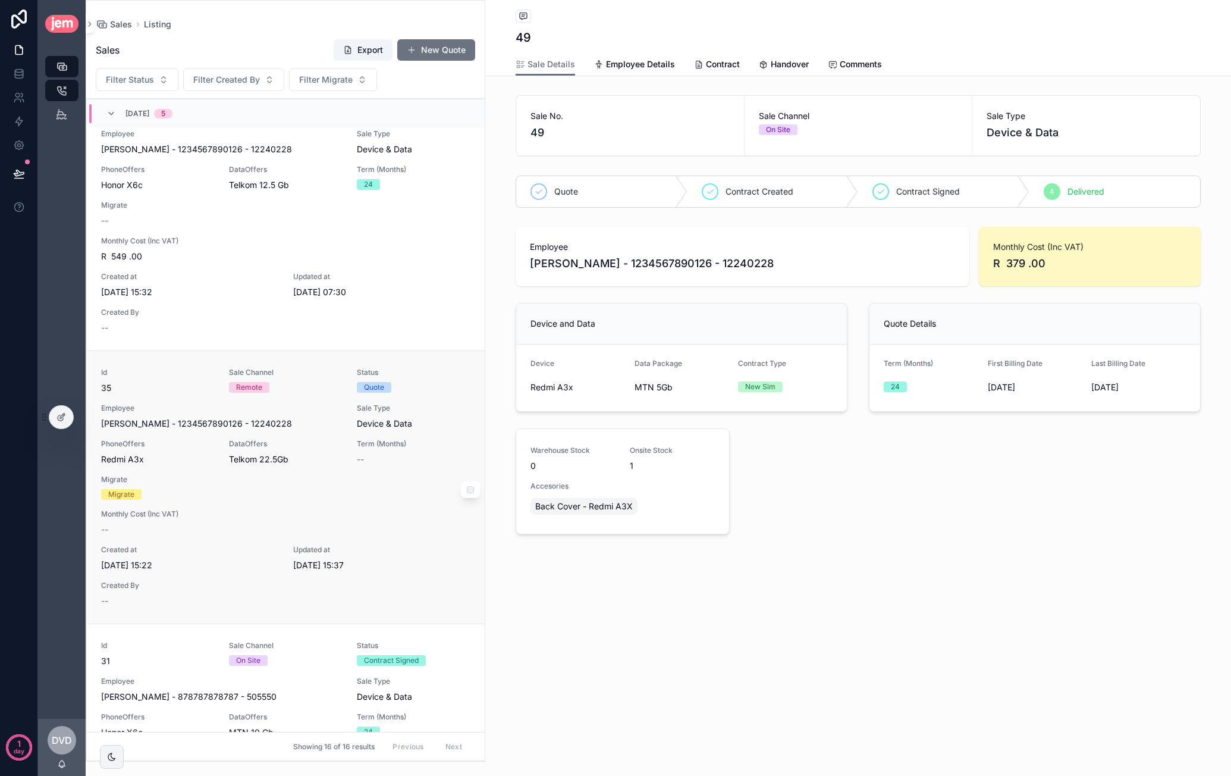
click at [439, 407] on span "Sale Type" at bounding box center [414, 408] width 114 height 10
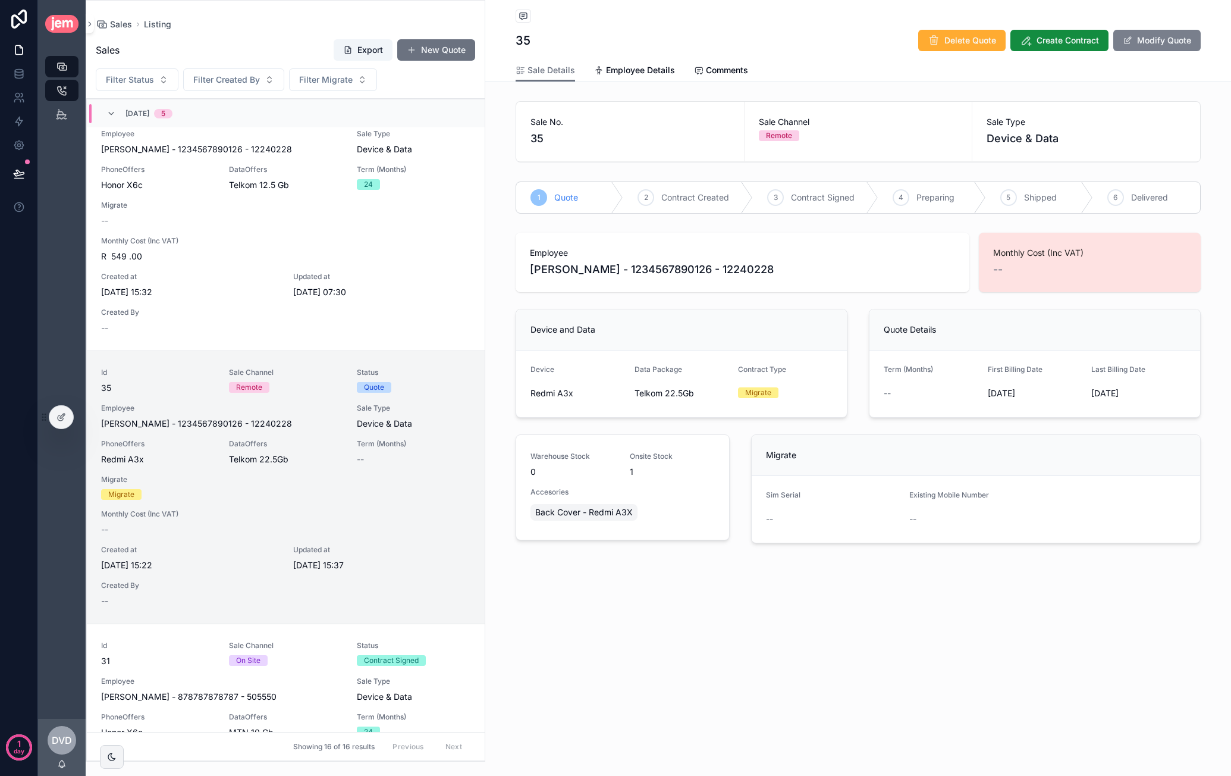
click at [1179, 31] on button "Modify Quote" at bounding box center [1156, 40] width 87 height 21
click at [797, 390] on button "Migrate" at bounding box center [785, 395] width 95 height 23
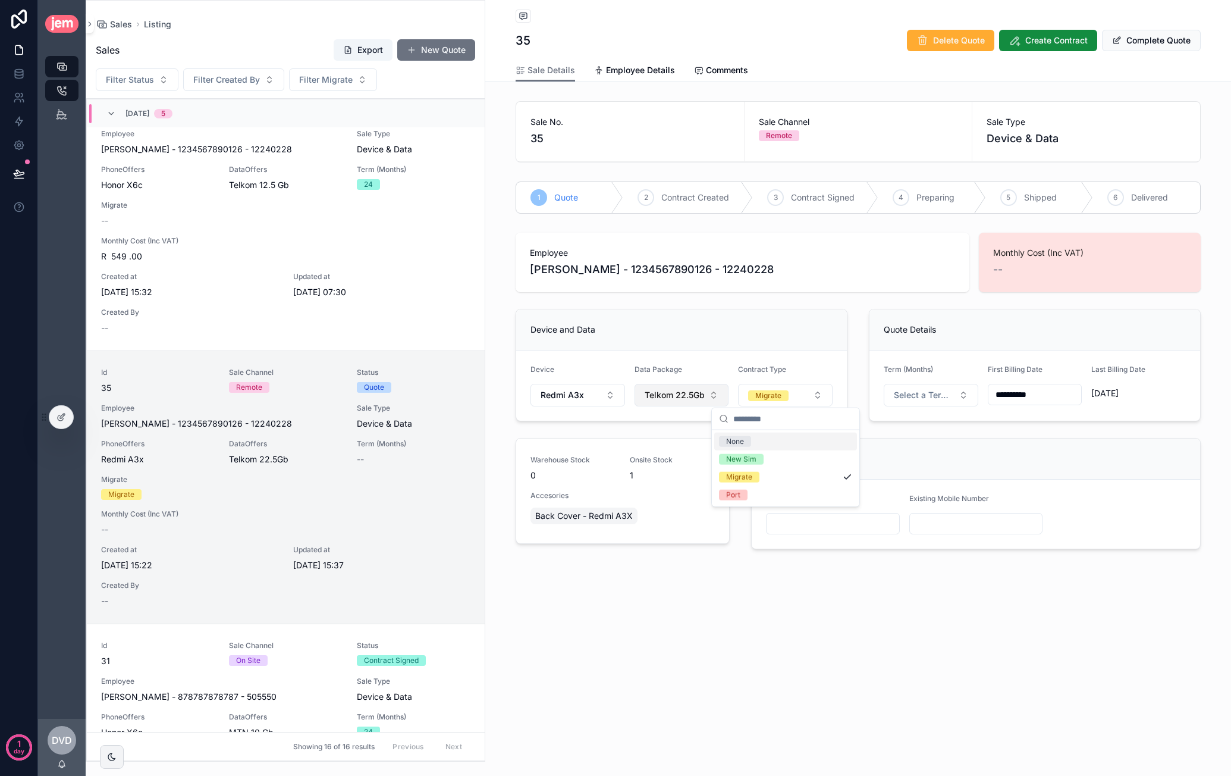
click at [684, 389] on span "Telkom 22.5Gb" at bounding box center [675, 395] width 60 height 12
click at [654, 441] on div "None" at bounding box center [681, 441] width 143 height 19
click at [737, 361] on form "Device Redmi A3x Data Package" at bounding box center [681, 385] width 331 height 70
click at [647, 402] on div "Data Package" at bounding box center [682, 386] width 95 height 42
click at [664, 398] on button "Select Button" at bounding box center [682, 394] width 95 height 20
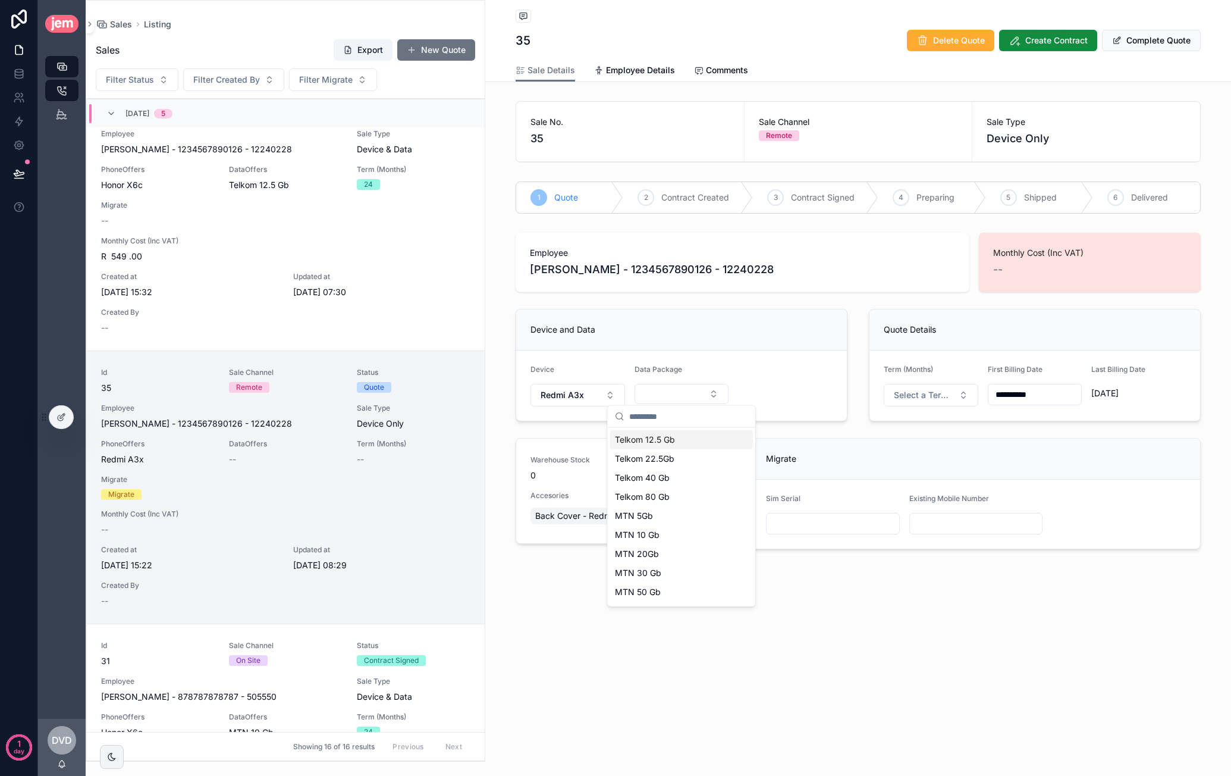
click at [675, 439] on div "Telkom 12.5 Gb" at bounding box center [681, 439] width 143 height 19
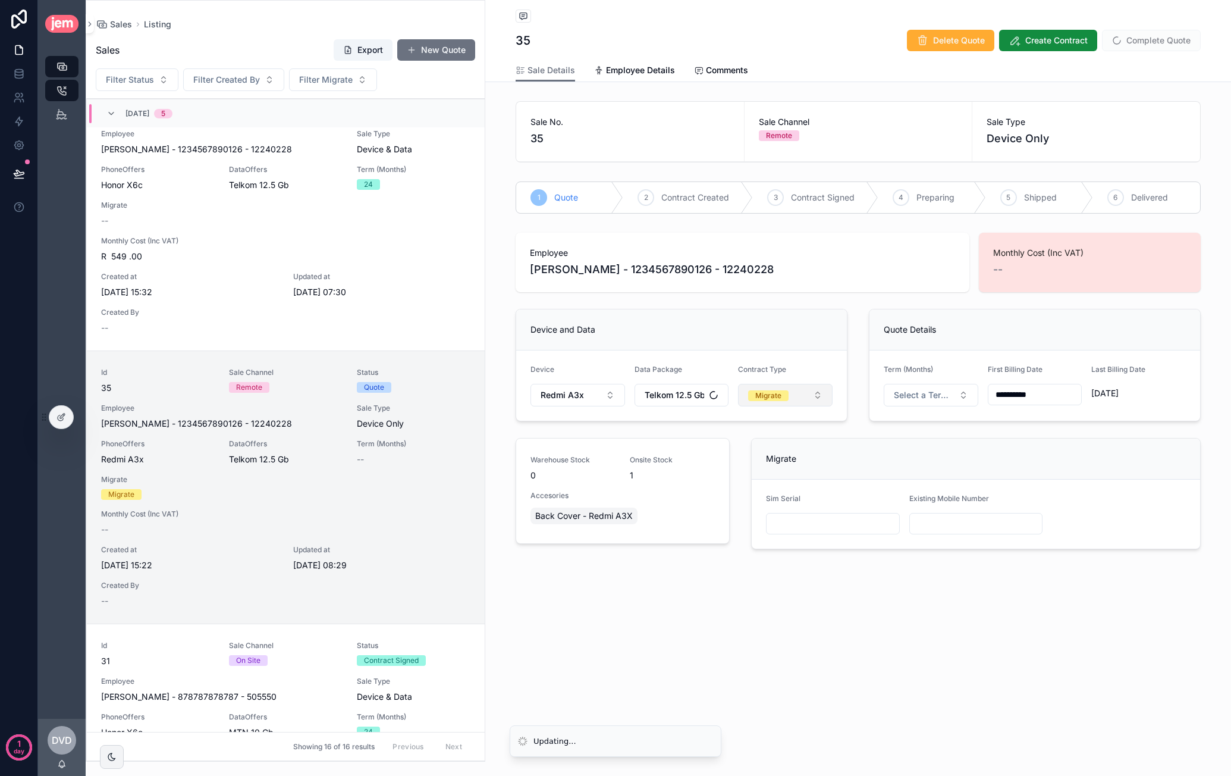
click at [766, 393] on div "Migrate" at bounding box center [768, 395] width 26 height 11
click at [771, 445] on div "None" at bounding box center [785, 441] width 143 height 18
click at [688, 390] on span "Telkom 12.5 Gb" at bounding box center [675, 395] width 60 height 12
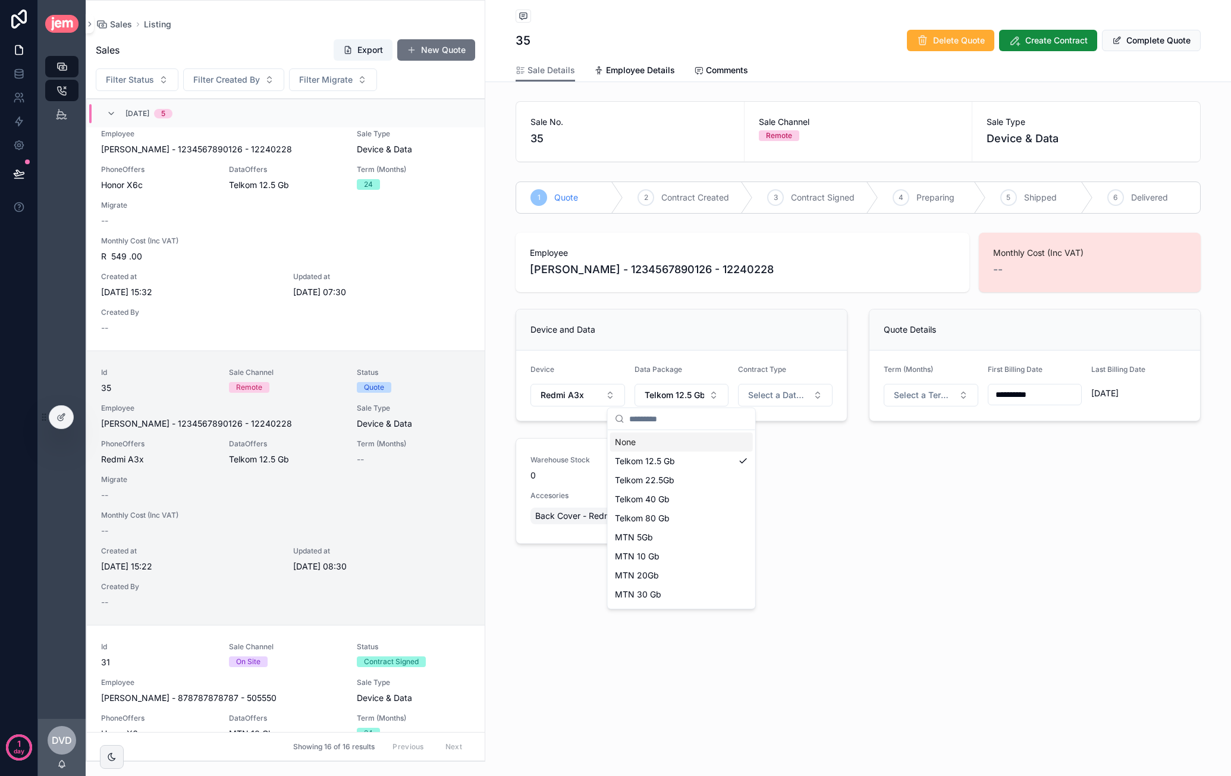
click at [667, 444] on div "None" at bounding box center [681, 441] width 143 height 19
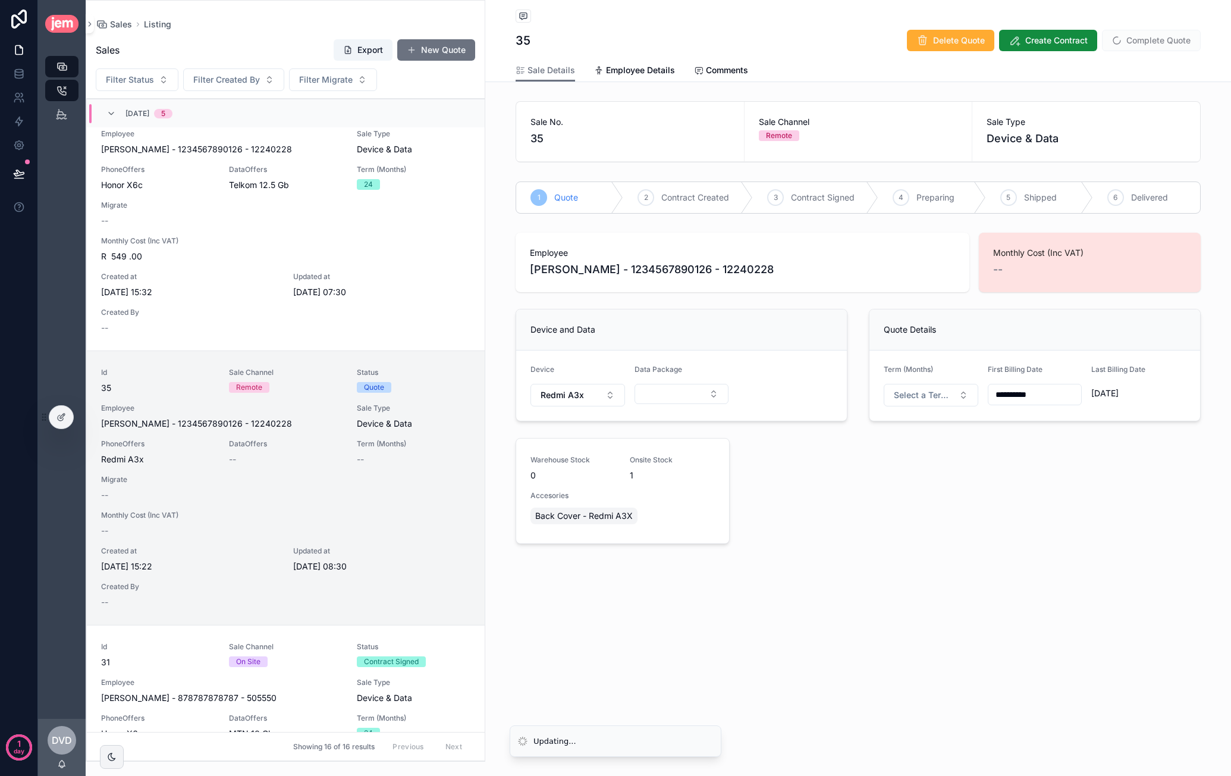
click at [781, 551] on div "**********" at bounding box center [858, 314] width 746 height 629
click at [672, 394] on button "Select Button" at bounding box center [682, 394] width 95 height 20
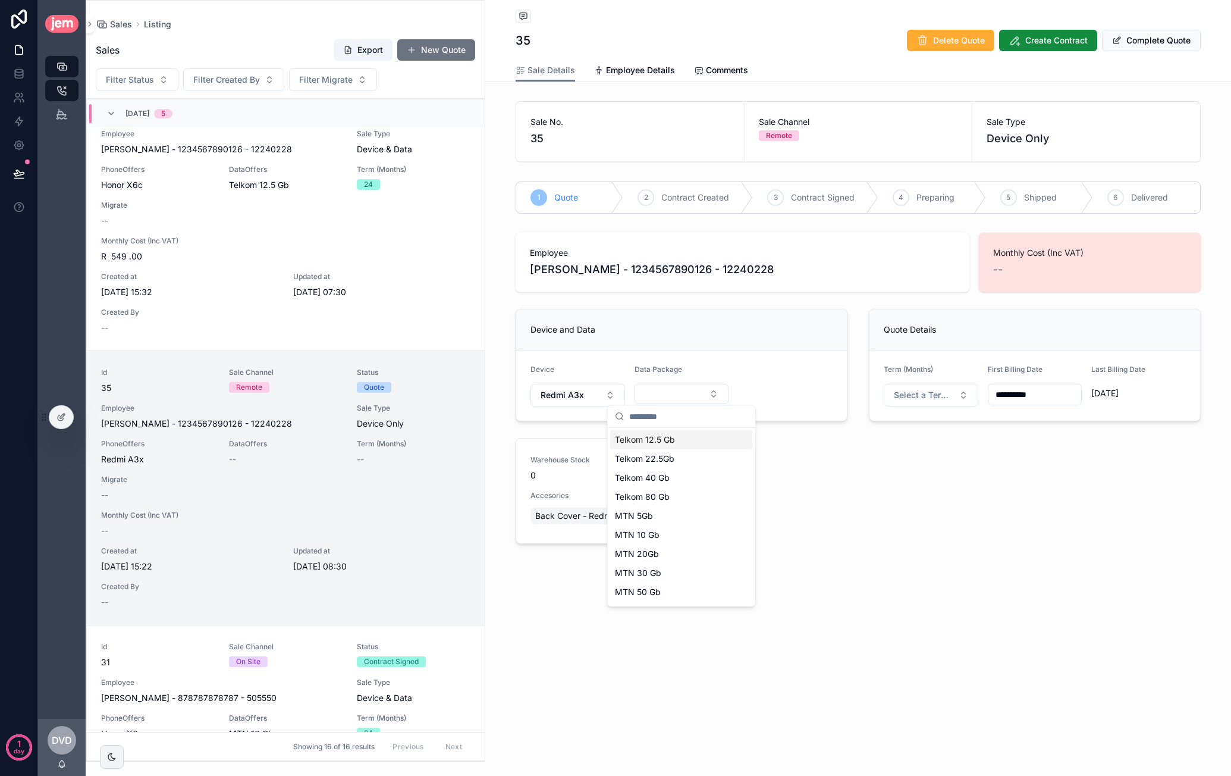
click at [680, 444] on div "Telkom 12.5 Gb" at bounding box center [681, 439] width 143 height 19
click at [774, 400] on button "Select a Data Type" at bounding box center [785, 395] width 95 height 23
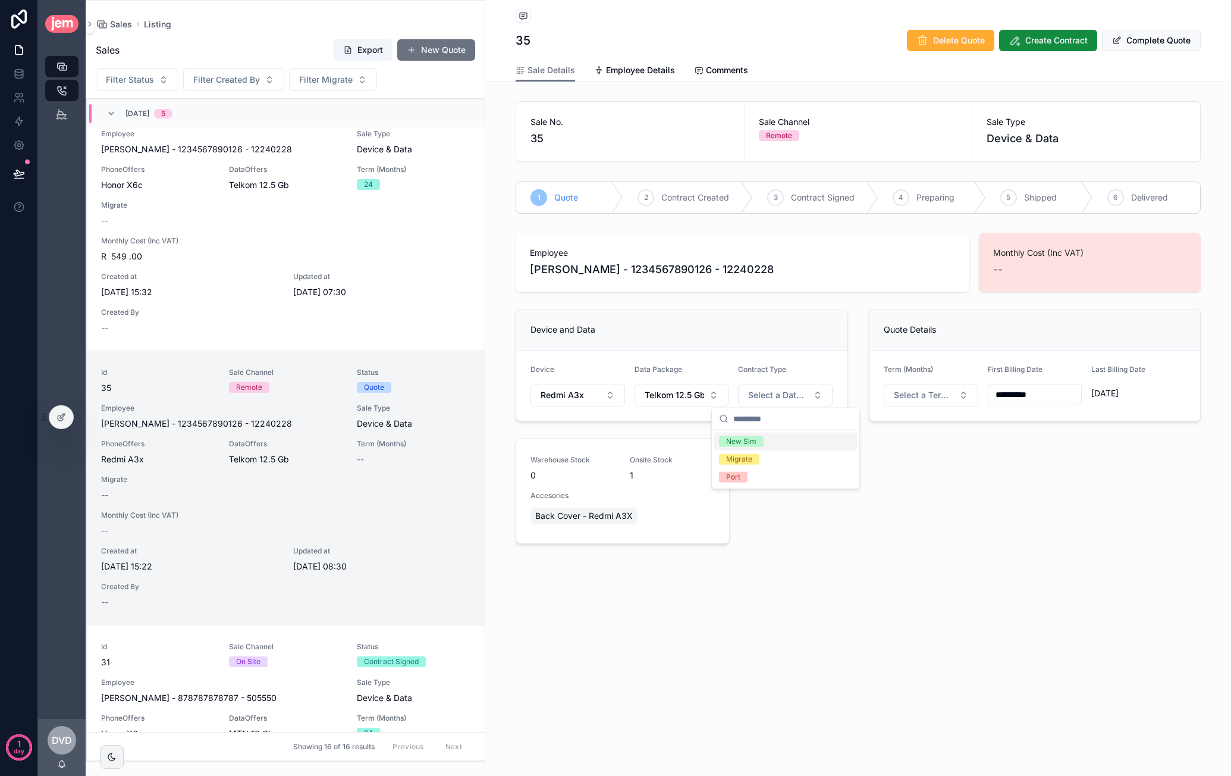
click at [779, 438] on div "New Sim" at bounding box center [785, 441] width 143 height 18
click at [798, 401] on button "New Sim" at bounding box center [785, 395] width 95 height 23
click at [787, 472] on div "Migrate" at bounding box center [785, 477] width 143 height 18
click at [799, 397] on button "Migrate" at bounding box center [785, 395] width 95 height 23
click at [771, 497] on div "Port" at bounding box center [785, 495] width 143 height 18
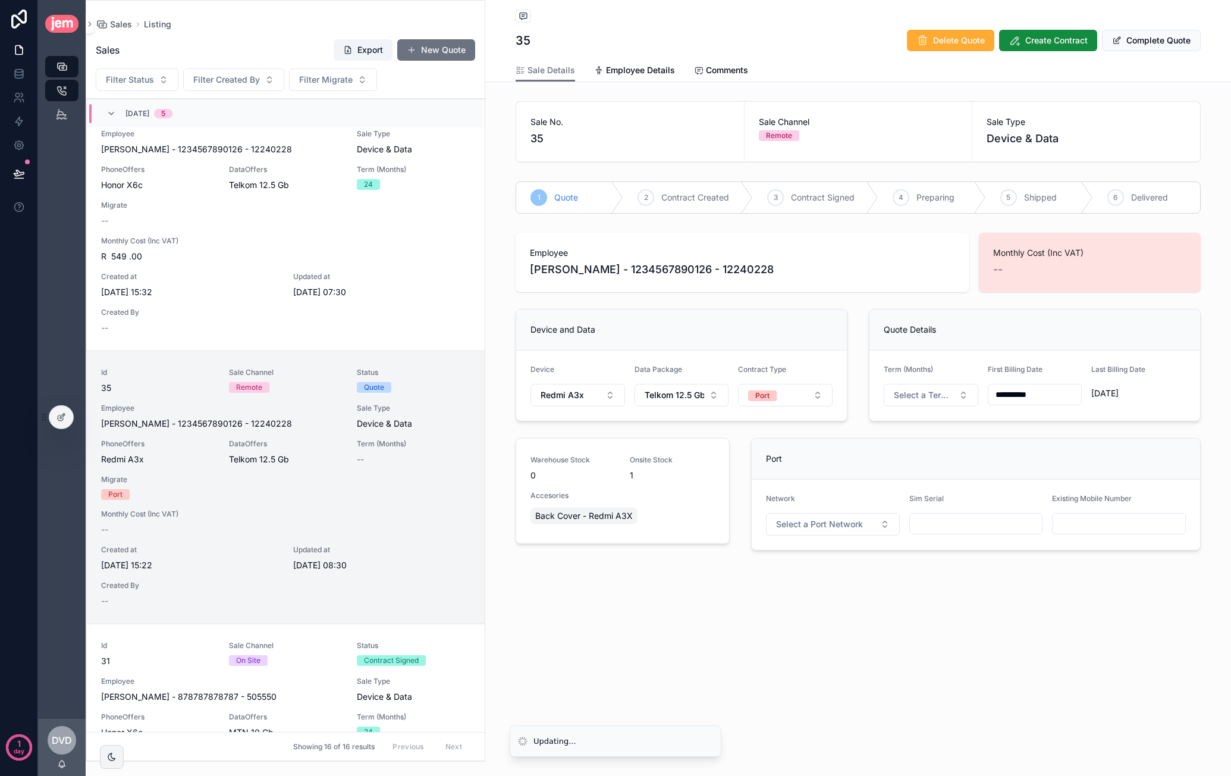
click at [905, 612] on div "**********" at bounding box center [858, 315] width 746 height 631
click at [793, 462] on div "Port" at bounding box center [976, 459] width 420 height 12
click at [796, 393] on button "Port" at bounding box center [785, 395] width 95 height 23
click at [758, 438] on div "None" at bounding box center [785, 441] width 143 height 18
click at [788, 391] on span "Select a Data Type" at bounding box center [778, 395] width 60 height 12
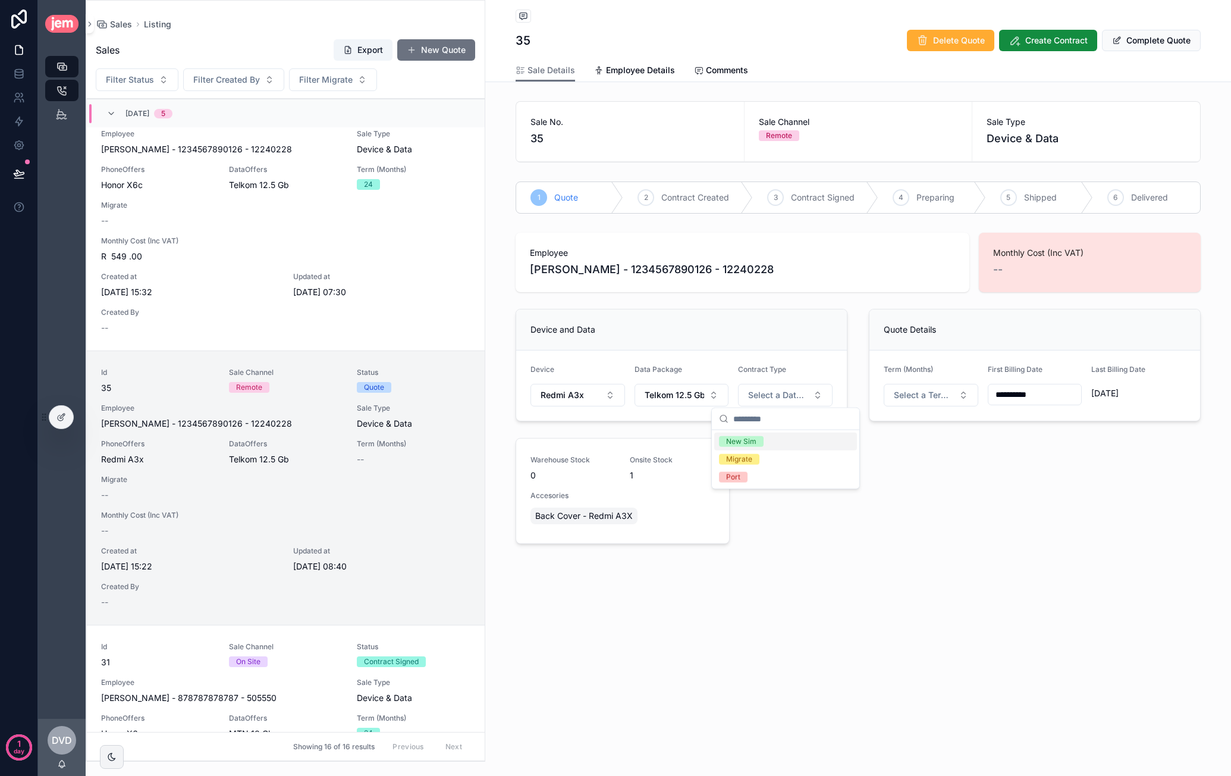
click at [777, 441] on div "New Sim" at bounding box center [785, 441] width 143 height 18
click at [856, 330] on div "**********" at bounding box center [858, 390] width 699 height 325
click at [806, 389] on button "New Sim" at bounding box center [785, 395] width 95 height 23
click at [854, 350] on div "Device and Data Device Redmi A3x Data Package Telkom 12.5 Gb Contract Type New …" at bounding box center [682, 365] width 346 height 122
click at [942, 385] on button "Select a Term (Months)" at bounding box center [931, 395] width 95 height 23
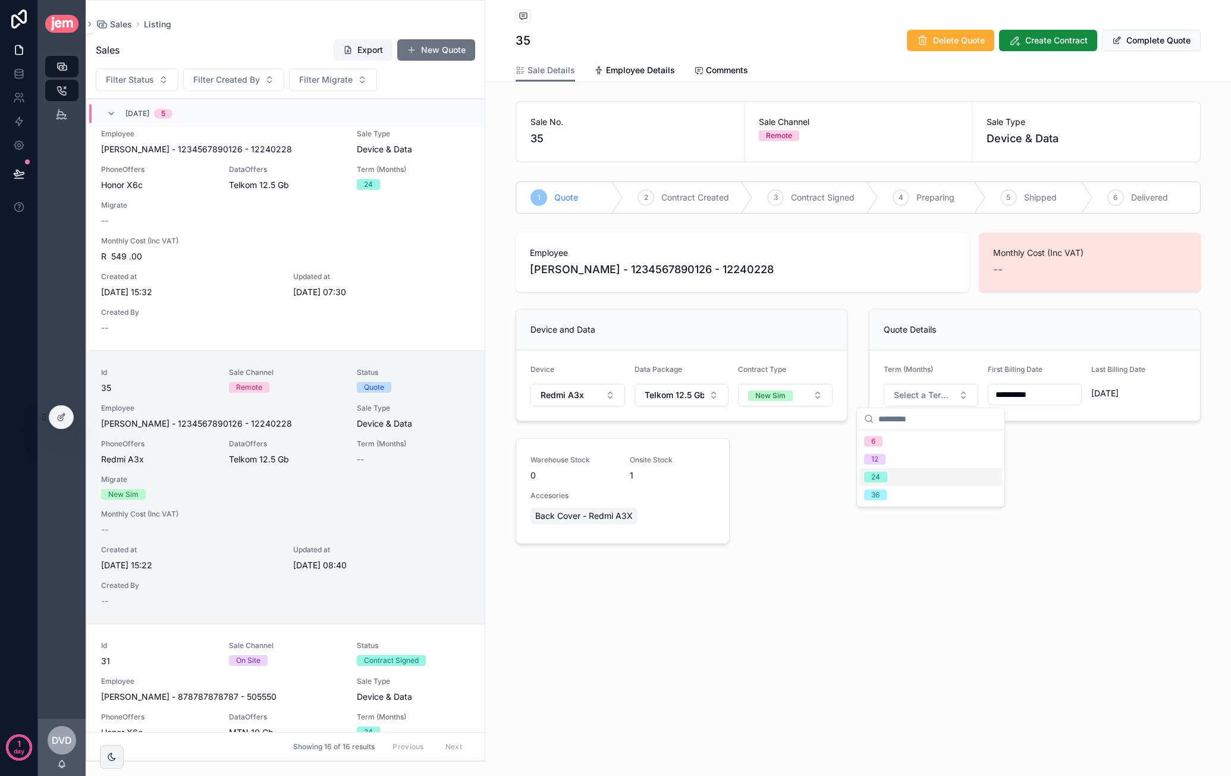
click at [899, 474] on div "24" at bounding box center [930, 477] width 143 height 18
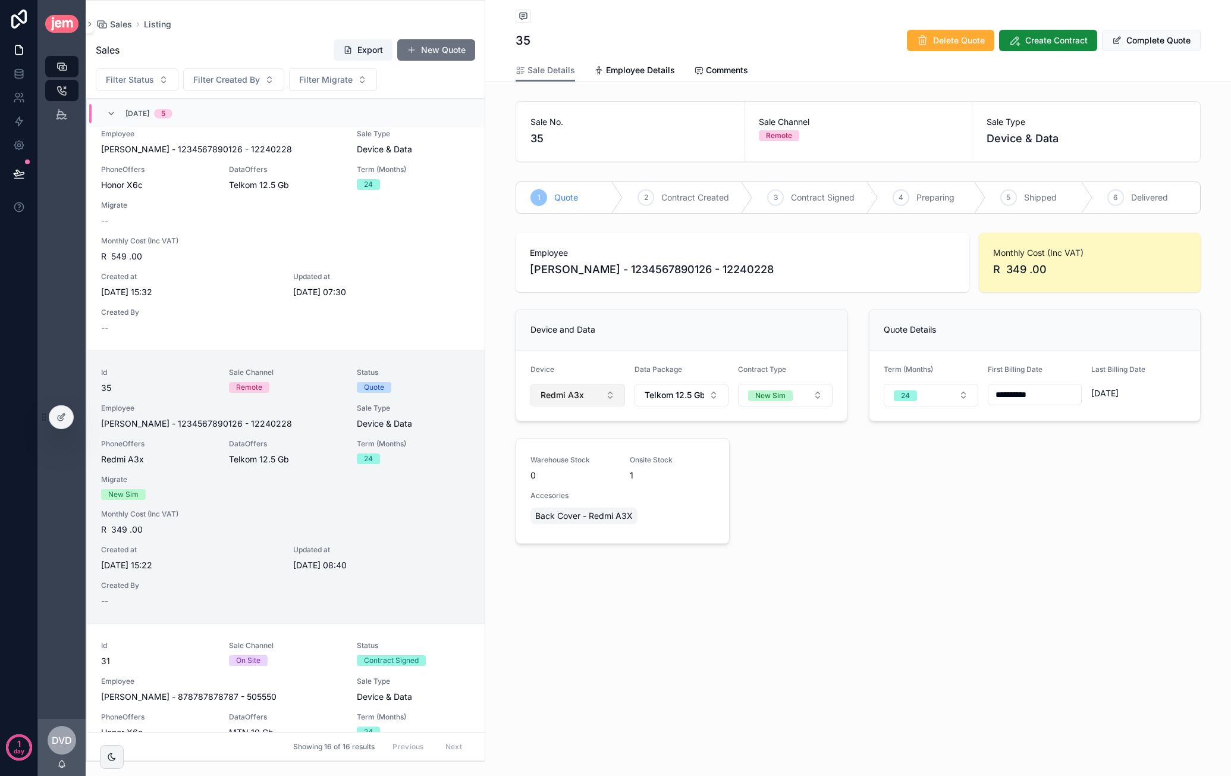
click at [554, 391] on span "Redmi A3x" at bounding box center [562, 395] width 43 height 12
click at [560, 594] on span "Samung A06" at bounding box center [536, 597] width 51 height 12
click at [1021, 266] on span "R 399 .00" at bounding box center [1089, 269] width 193 height 17
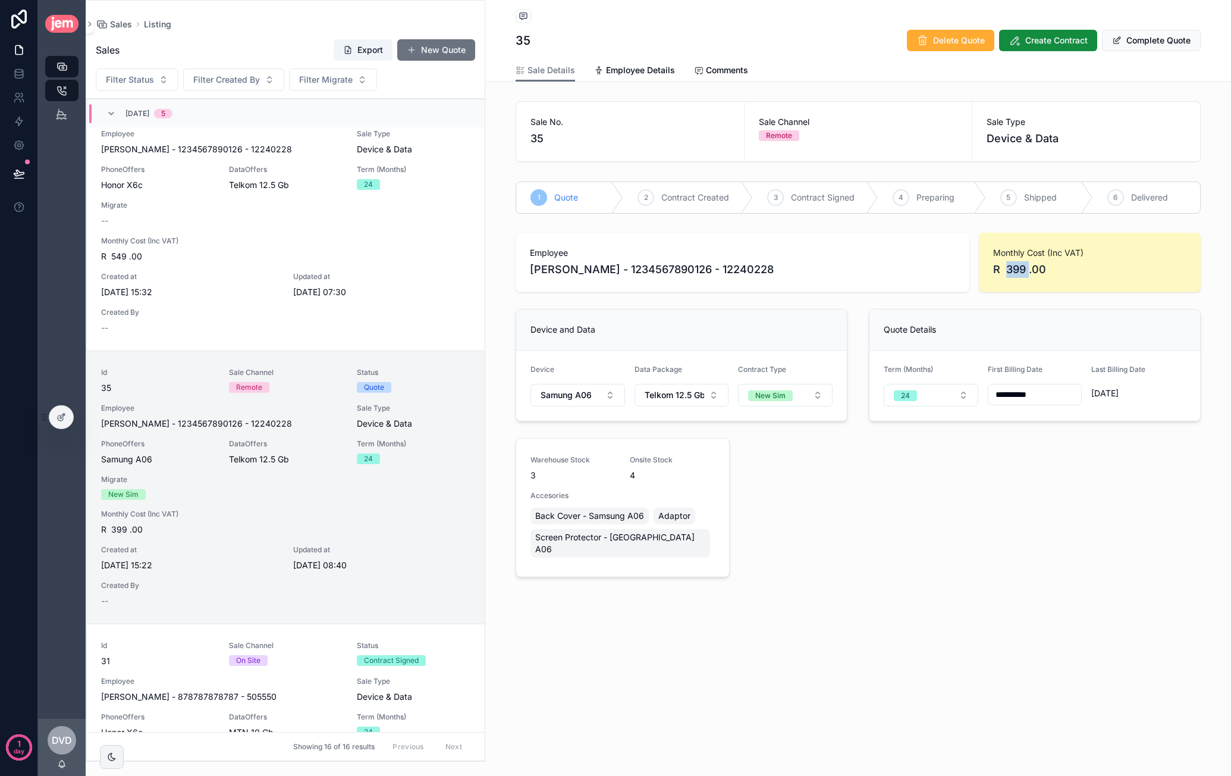
click at [1021, 266] on span "R 399 .00" at bounding box center [1089, 269] width 193 height 17
click at [658, 393] on span "Telkom 12.5 Gb" at bounding box center [675, 395] width 60 height 12
click at [664, 440] on div "None" at bounding box center [681, 441] width 143 height 19
click at [803, 481] on div "**********" at bounding box center [858, 407] width 699 height 359
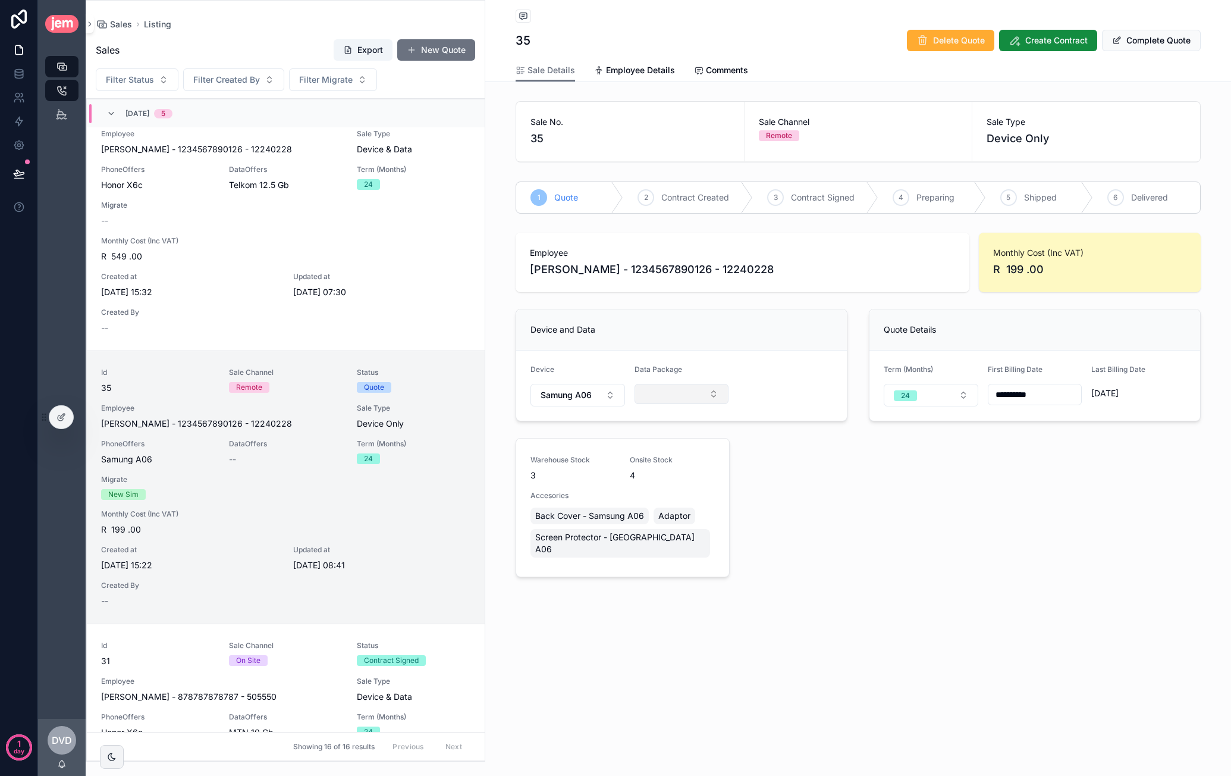
click at [693, 394] on button "Select Button" at bounding box center [682, 394] width 95 height 20
click at [680, 519] on div "Vodacom 5Gb" at bounding box center [681, 518] width 143 height 19
click at [585, 398] on span "Samung A06" at bounding box center [566, 395] width 51 height 12
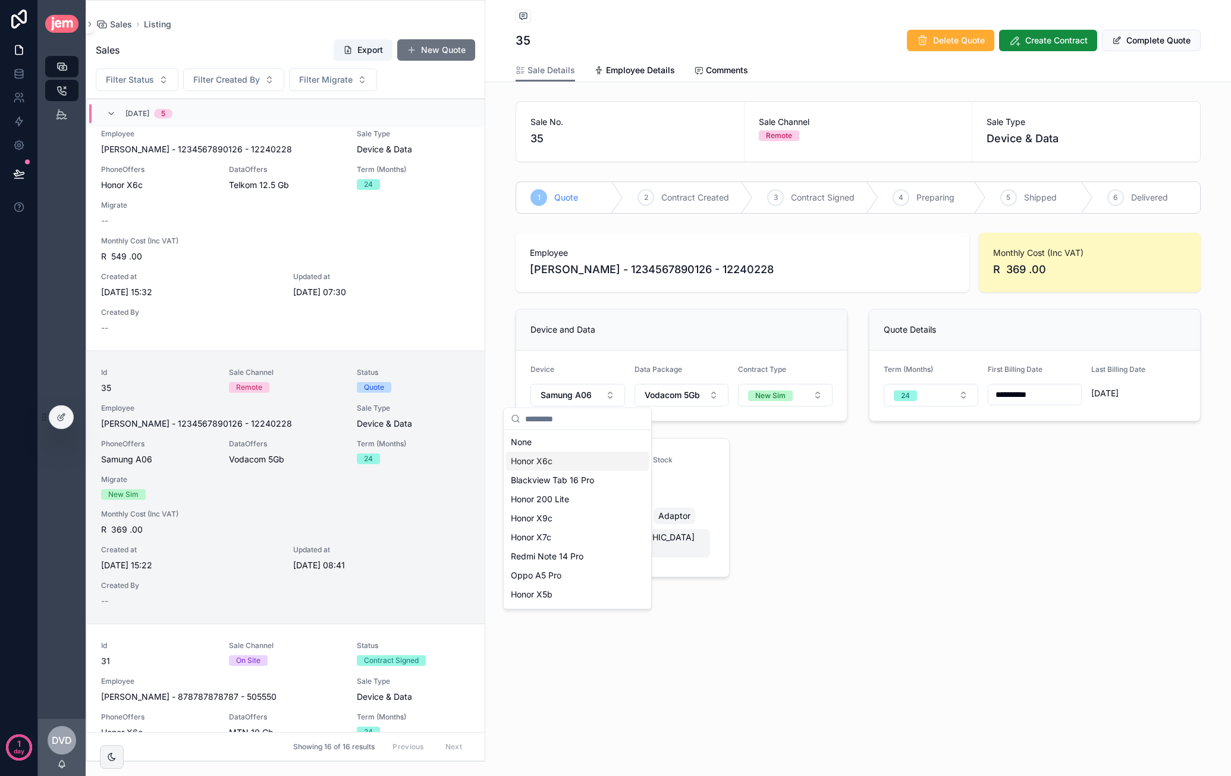
click at [580, 459] on div "Honor X6c" at bounding box center [577, 460] width 143 height 19
click at [759, 397] on div "New Sim" at bounding box center [770, 395] width 30 height 11
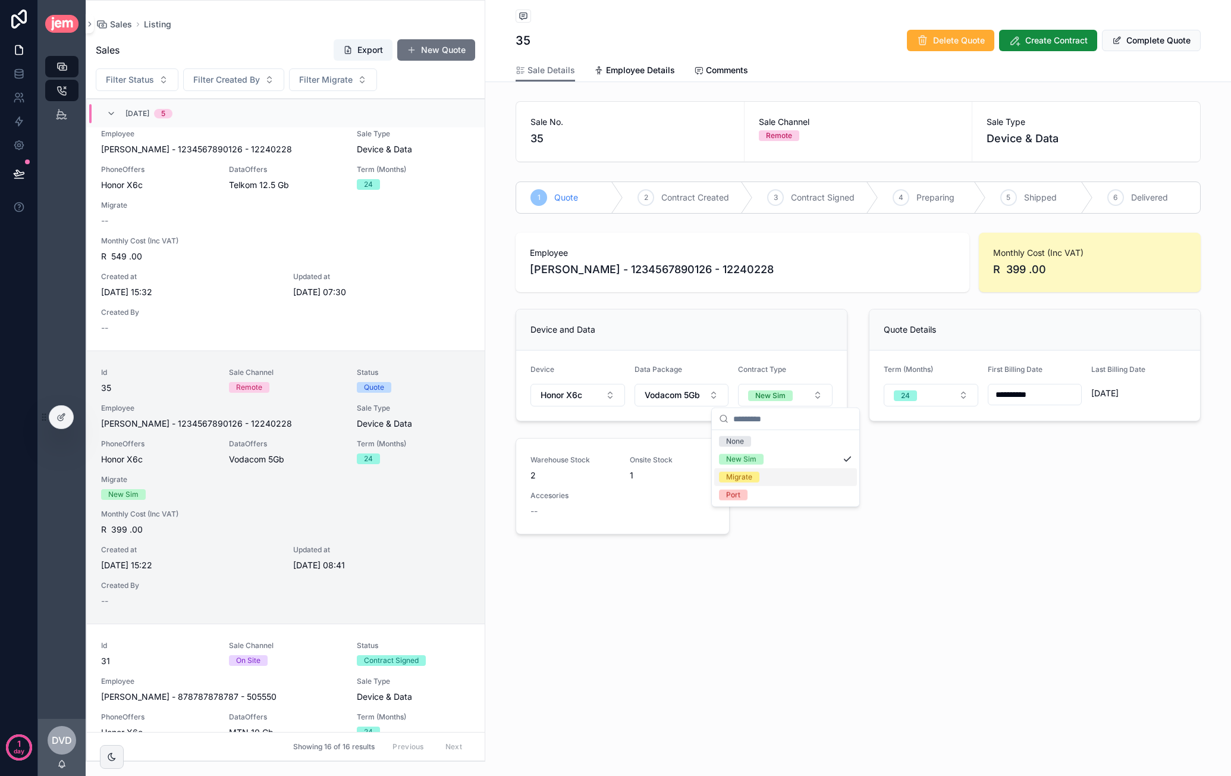
click at [774, 472] on div "Migrate" at bounding box center [785, 477] width 143 height 18
click at [842, 513] on div "scrollable content" at bounding box center [833, 523] width 134 height 21
click at [846, 517] on input "scrollable content" at bounding box center [833, 523] width 133 height 17
click at [937, 524] on input "scrollable content" at bounding box center [976, 523] width 133 height 17
click at [966, 443] on div "Migrate" at bounding box center [976, 458] width 448 height 41
